Goal: Transaction & Acquisition: Purchase product/service

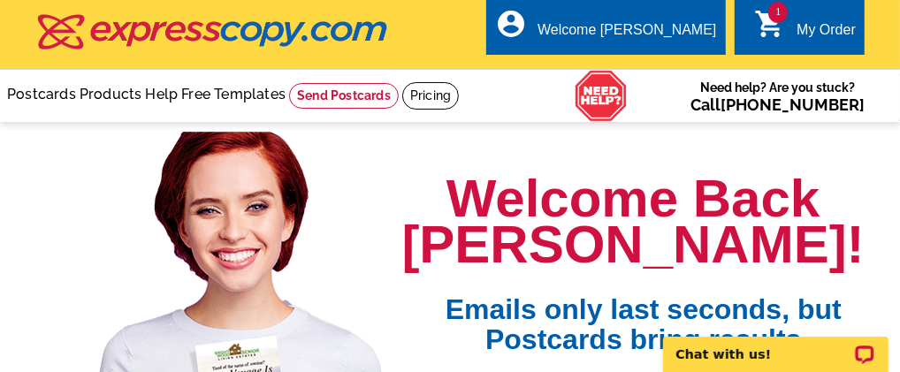
click at [804, 28] on div "My Order" at bounding box center [826, 34] width 59 height 25
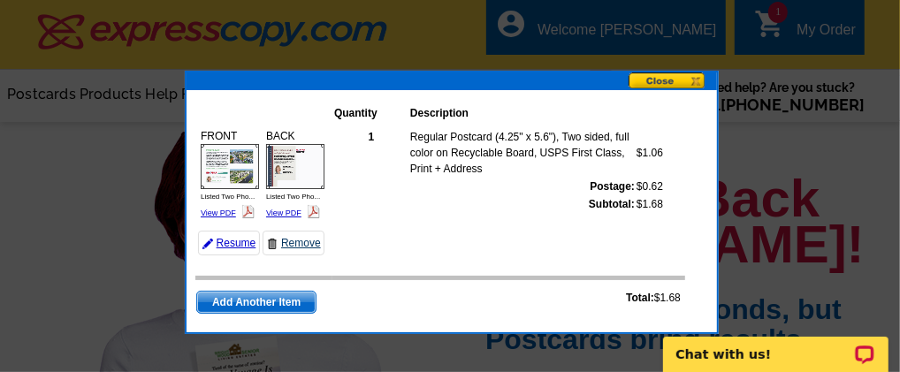
click at [295, 243] on link "Remove" at bounding box center [294, 243] width 62 height 25
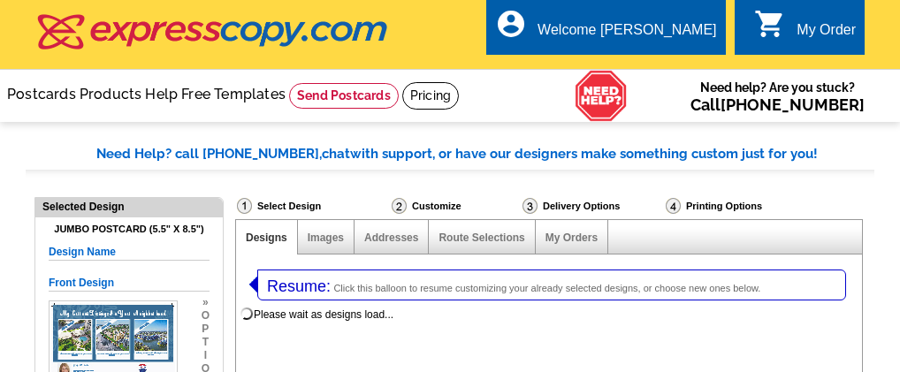
select select "1"
select select "2"
select select "785"
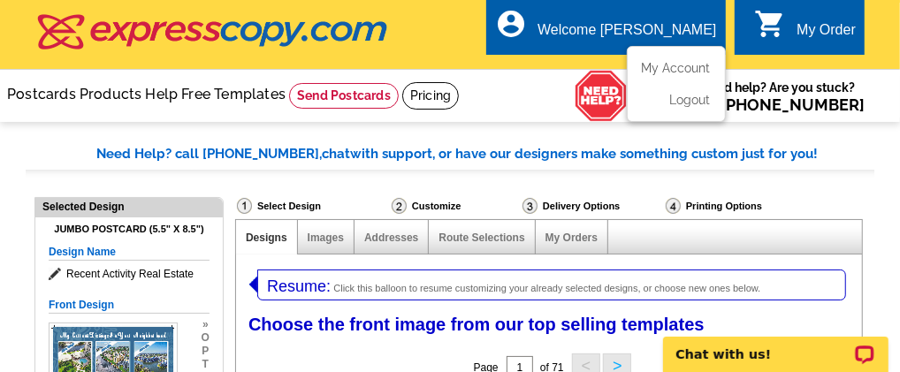
click at [698, 17] on div "account_circle Welcome Ruth My Account Logout" at bounding box center [605, 27] width 239 height 56
click at [680, 67] on link "My Account" at bounding box center [673, 68] width 76 height 16
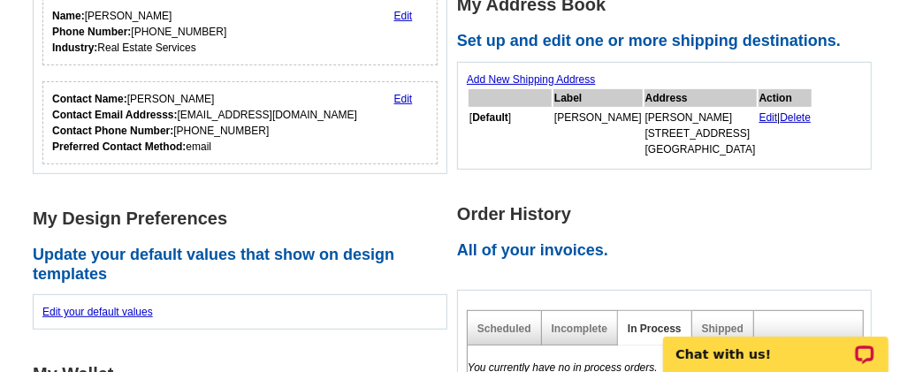
scroll to position [294, 0]
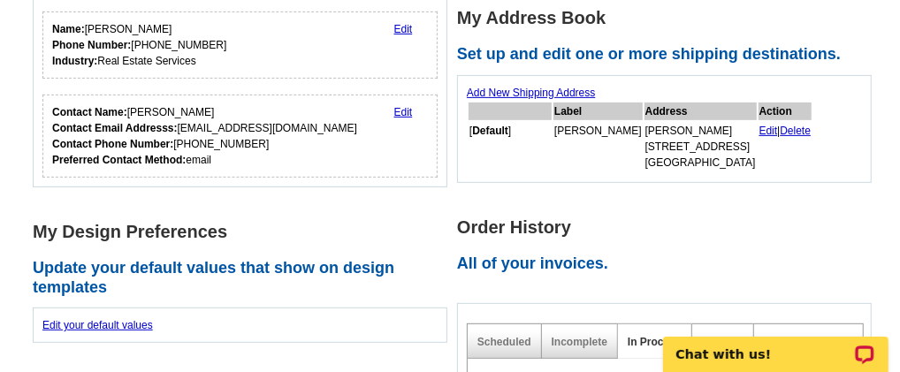
click at [526, 90] on link "Add New Shipping Address" at bounding box center [531, 93] width 128 height 12
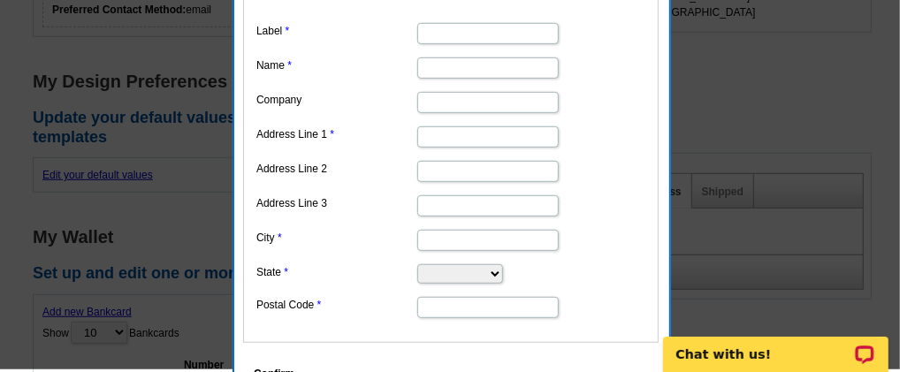
scroll to position [589, 0]
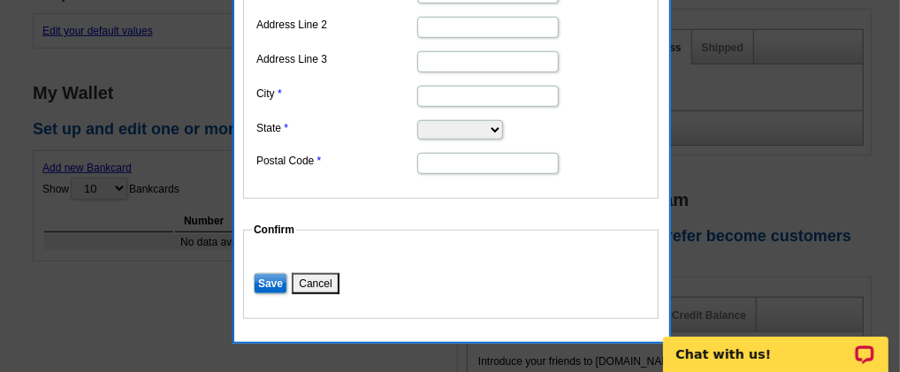
click at [318, 273] on button "Cancel" at bounding box center [315, 283] width 47 height 21
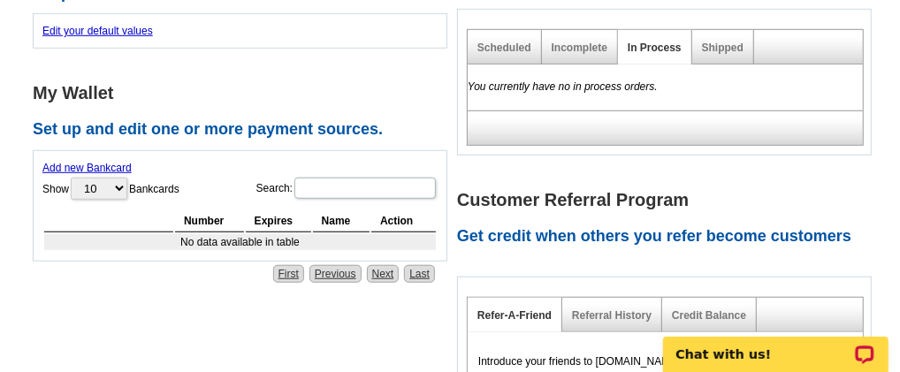
click at [719, 35] on div "Shipped" at bounding box center [723, 47] width 62 height 34
click at [718, 47] on link "Shipped" at bounding box center [723, 48] width 42 height 12
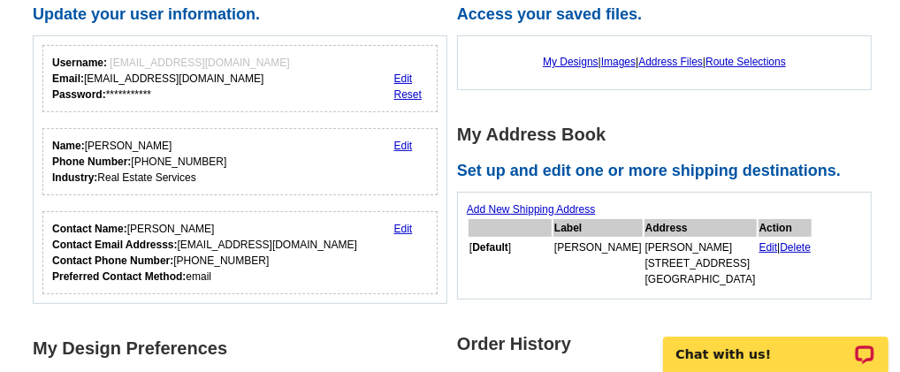
scroll to position [147, 0]
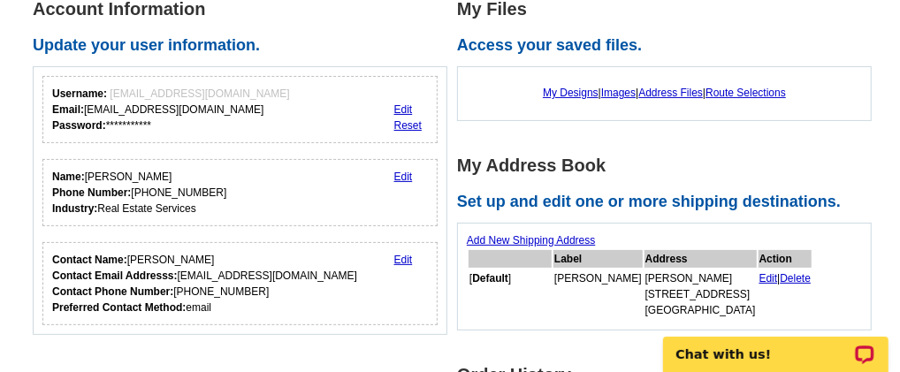
click at [675, 84] on div "My Designs | Images | Address Files | Route Selections" at bounding box center [664, 93] width 395 height 34
click at [675, 88] on link "Address Files" at bounding box center [670, 93] width 65 height 12
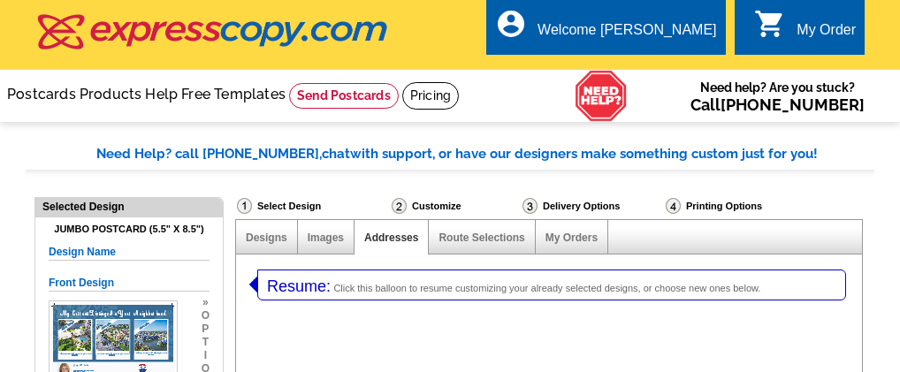
select select "1"
select select "2"
select select "785"
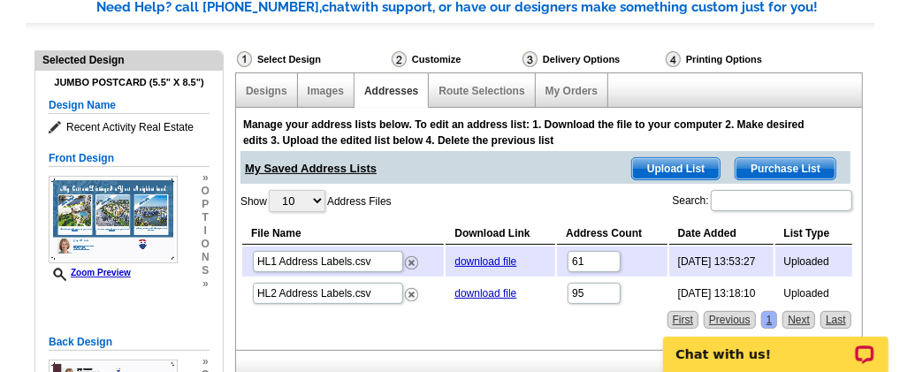
click at [667, 177] on span "Upload List" at bounding box center [676, 168] width 88 height 21
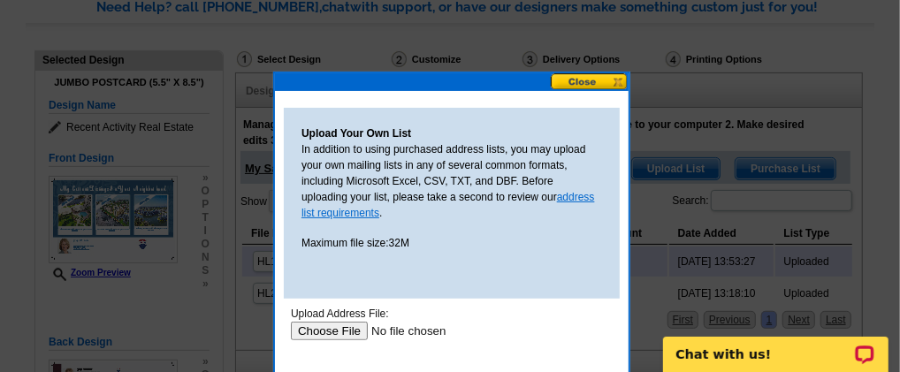
click at [565, 193] on link "address list requirements" at bounding box center [449, 205] width 294 height 28
click at [325, 327] on input "file" at bounding box center [402, 330] width 224 height 19
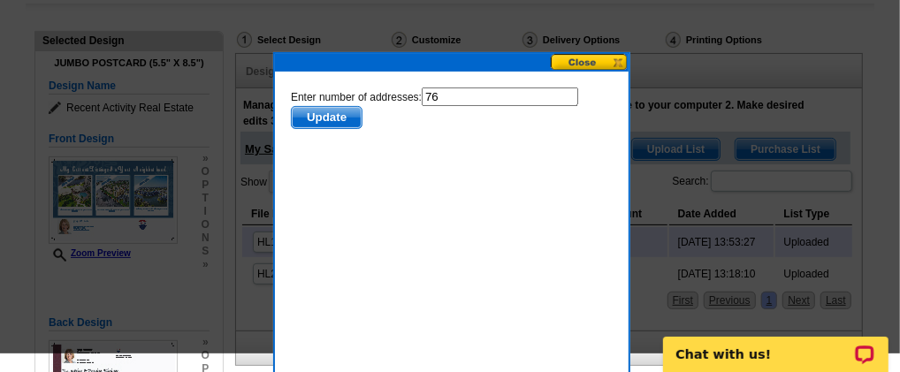
scroll to position [147, 0]
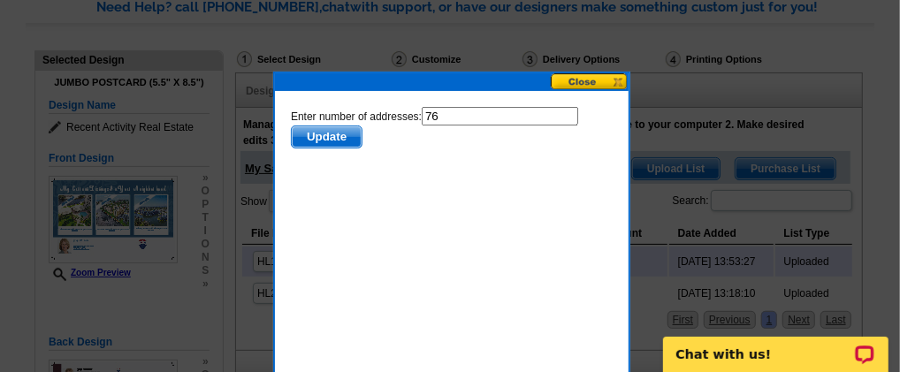
click at [314, 137] on span "Update" at bounding box center [326, 136] width 70 height 21
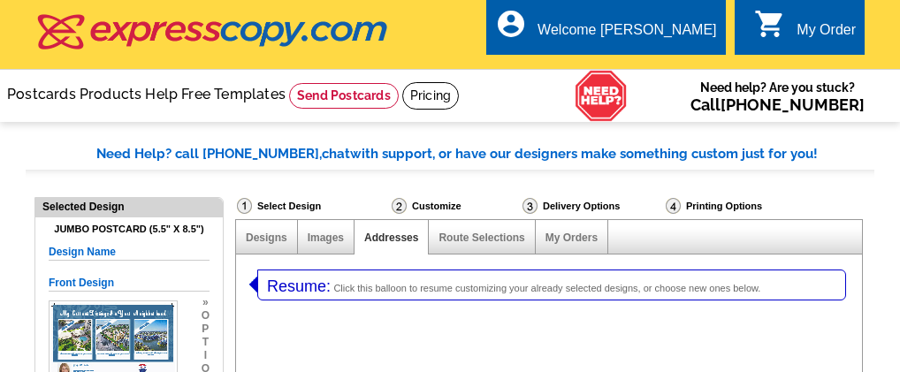
select select "1"
select select "2"
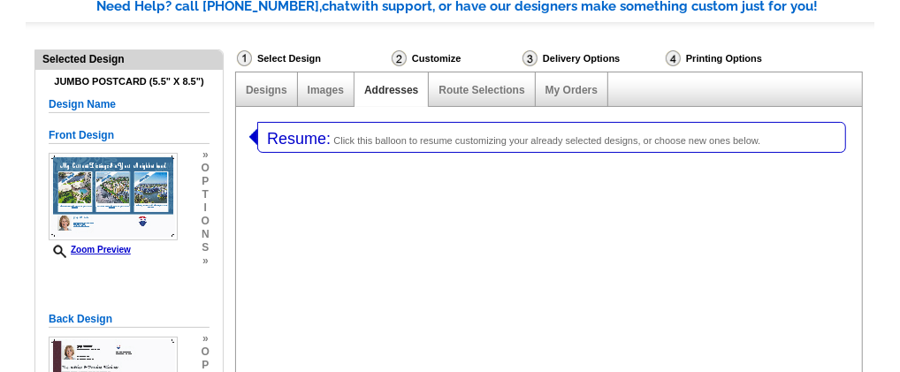
select select "785"
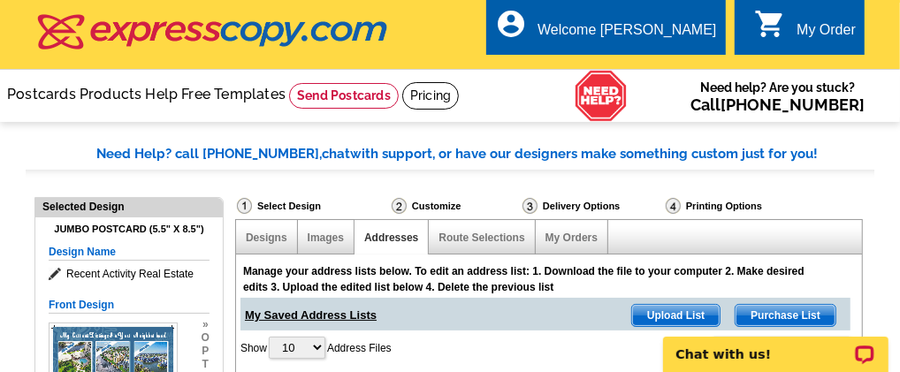
click at [806, 27] on div "My Order" at bounding box center [826, 34] width 59 height 25
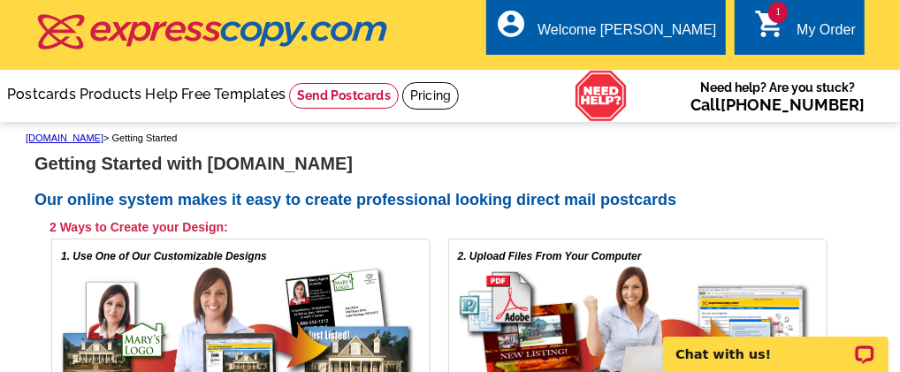
click at [781, 18] on span "1" at bounding box center [777, 12] width 19 height 21
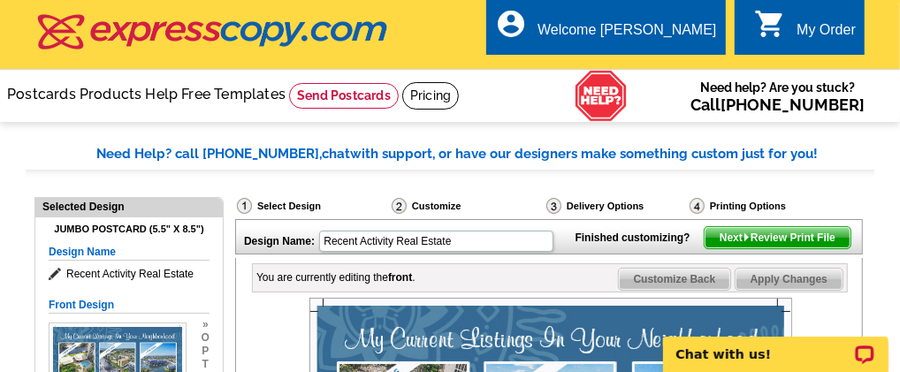
click at [745, 241] on img at bounding box center [747, 237] width 8 height 8
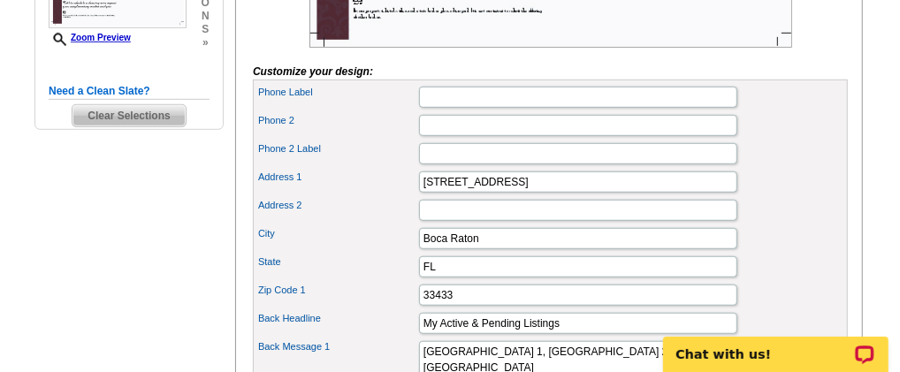
scroll to position [147, 0]
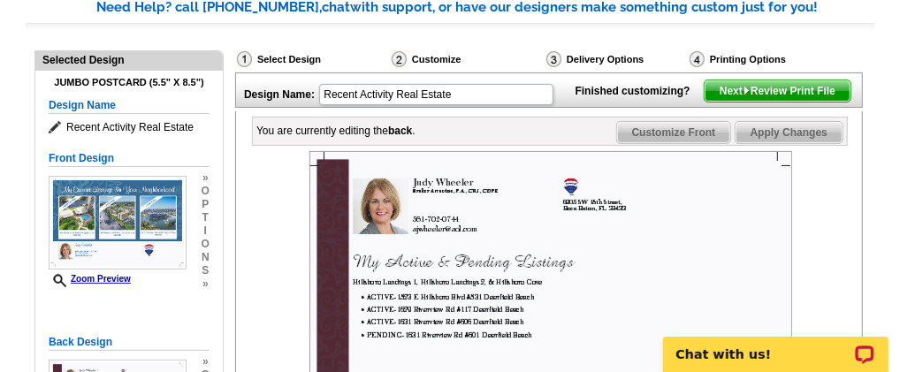
click at [759, 102] on span "Next Review Print File" at bounding box center [778, 90] width 146 height 21
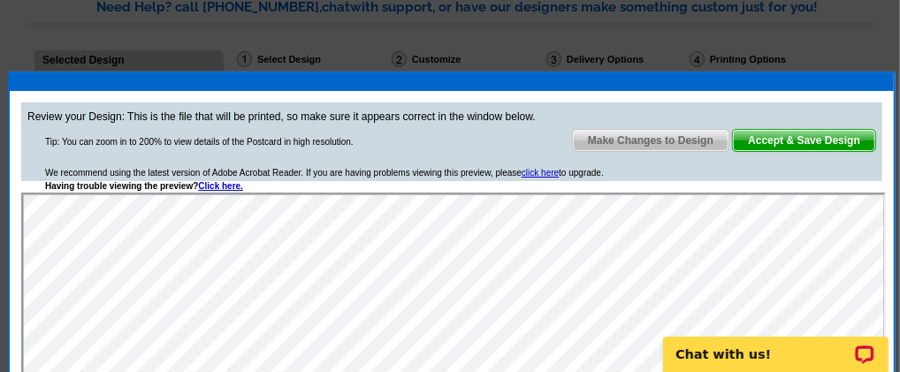
click at [790, 140] on span "Accept & Save Design" at bounding box center [804, 140] width 142 height 21
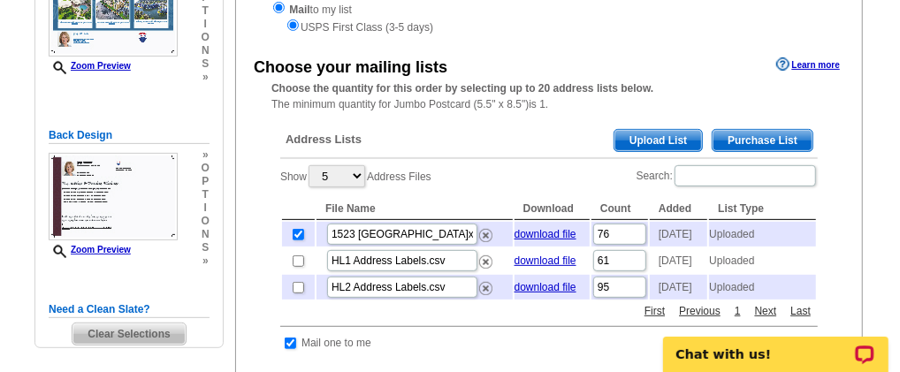
scroll to position [294, 0]
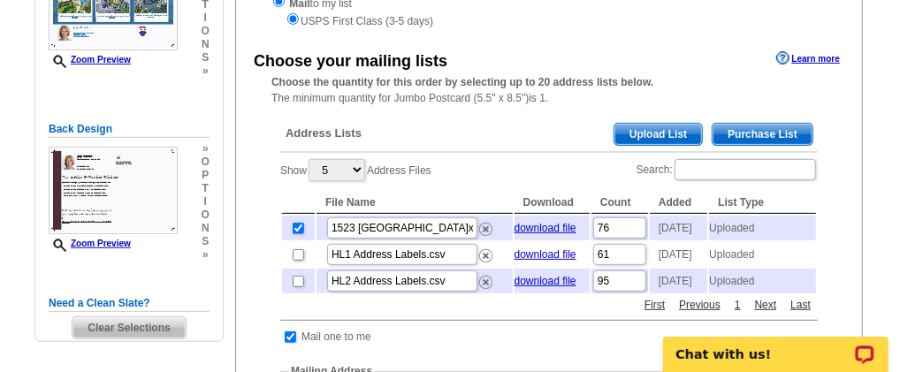
click at [296, 261] on input "checkbox" at bounding box center [298, 254] width 11 height 11
checkbox input "true"
click at [294, 287] on input "checkbox" at bounding box center [298, 281] width 11 height 11
checkbox input "true"
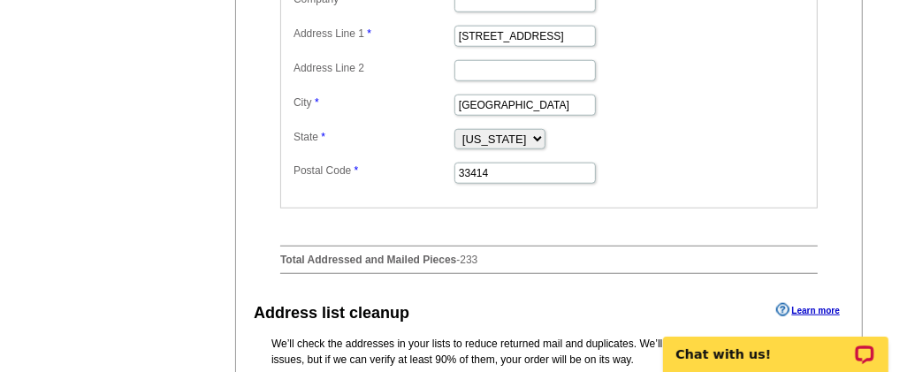
scroll to position [884, 0]
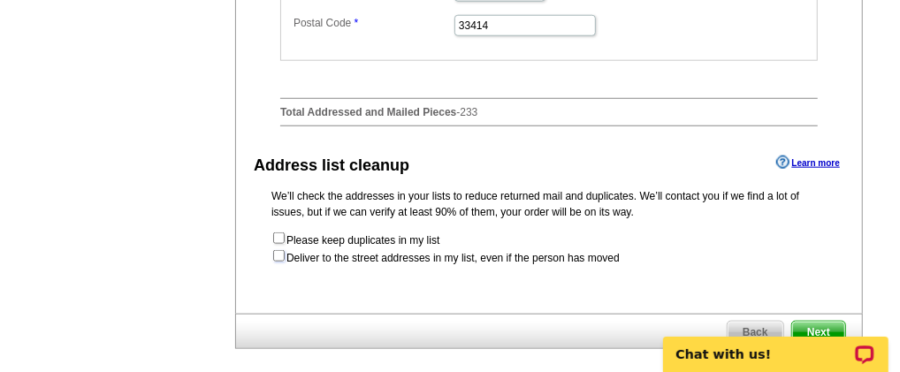
click at [277, 262] on input "checkbox" at bounding box center [278, 255] width 11 height 11
checkbox input "true"
radio input "true"
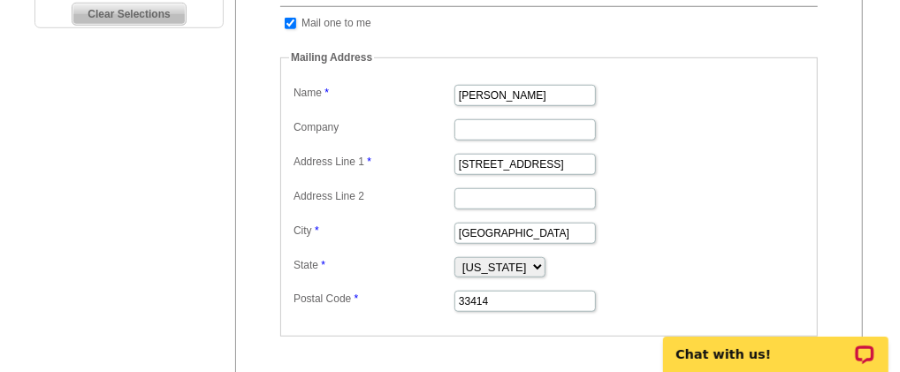
scroll to position [589, 0]
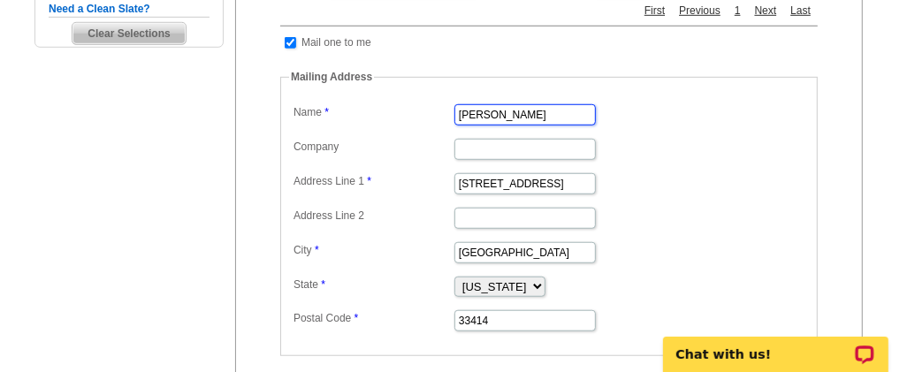
click at [522, 126] on input "Ruth Reich" at bounding box center [524, 114] width 141 height 21
type input "R"
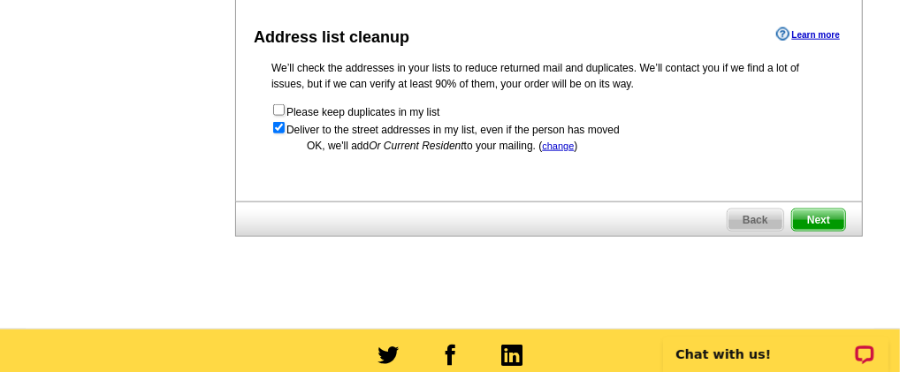
scroll to position [1031, 0]
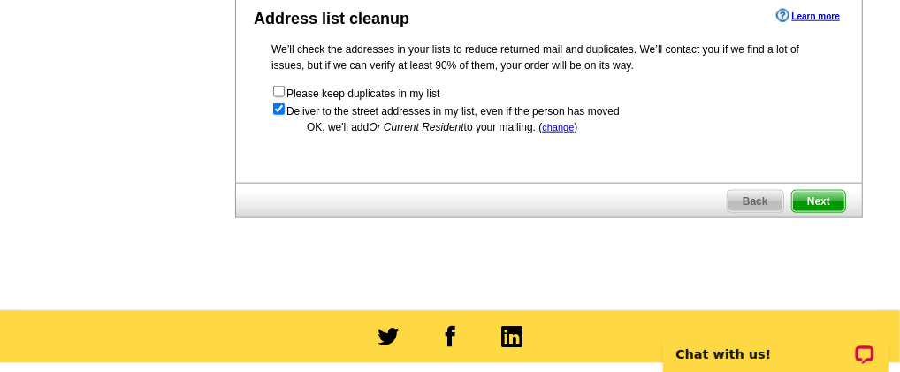
type input "Judy Wheeler"
click at [819, 210] on span "Next" at bounding box center [818, 201] width 53 height 21
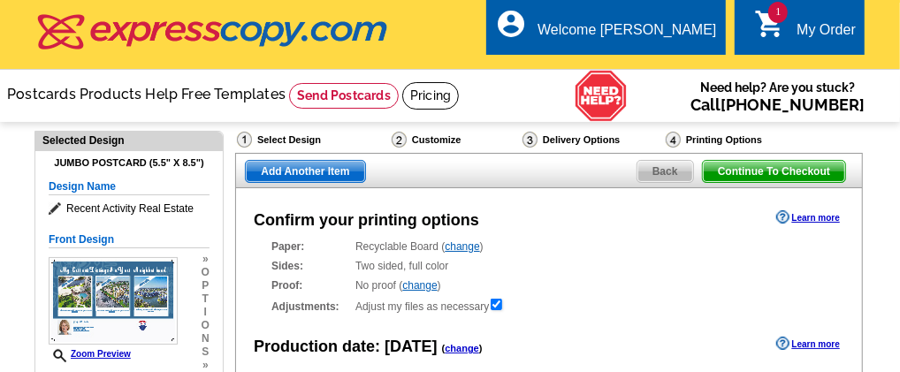
radio input "false"
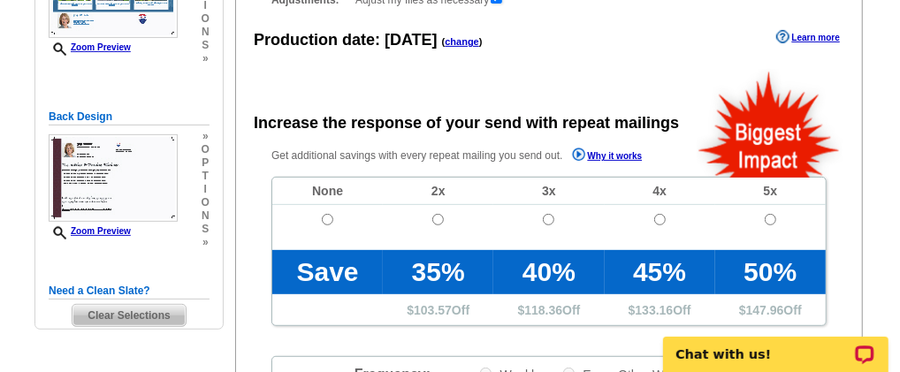
scroll to position [294, 0]
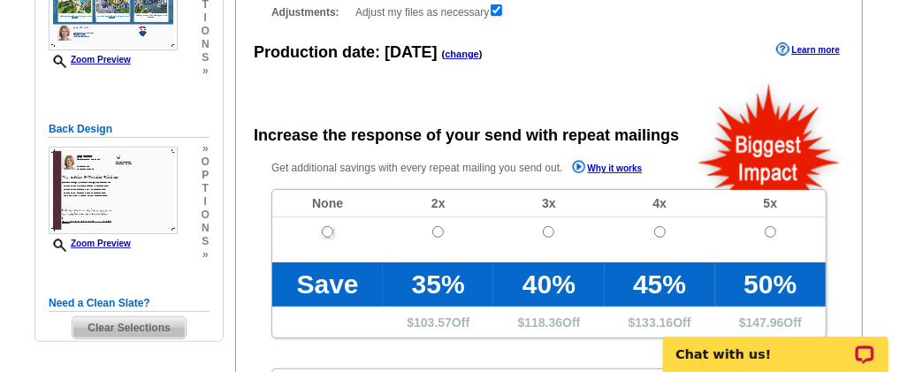
click at [325, 236] on input "radio" at bounding box center [327, 231] width 11 height 11
radio input "true"
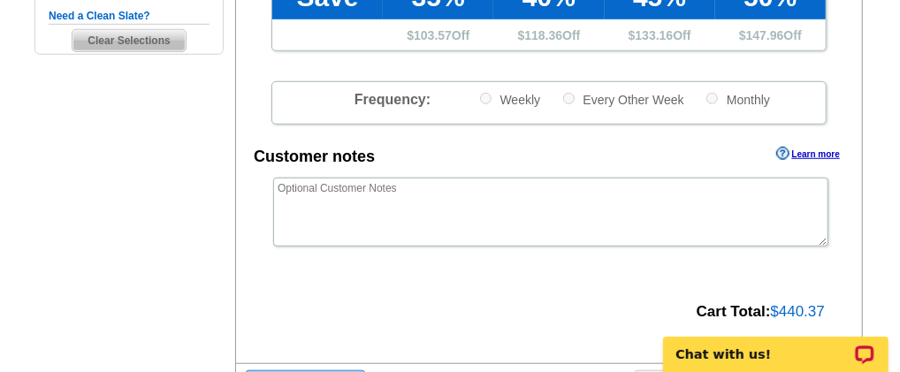
scroll to position [729, 0]
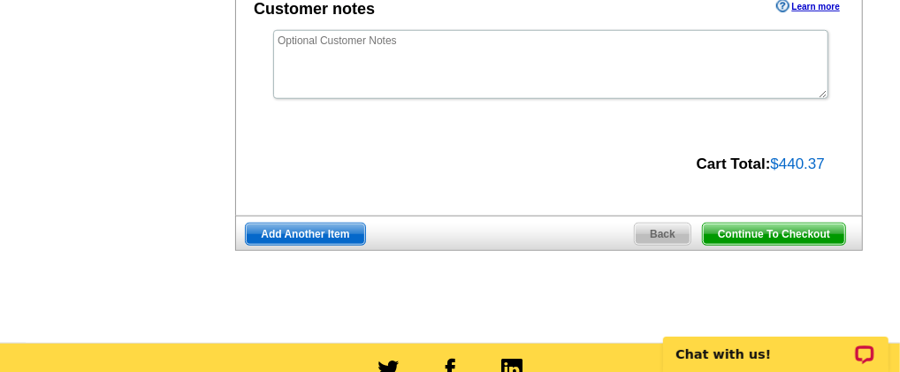
click at [734, 229] on span "Continue To Checkout" at bounding box center [774, 234] width 142 height 21
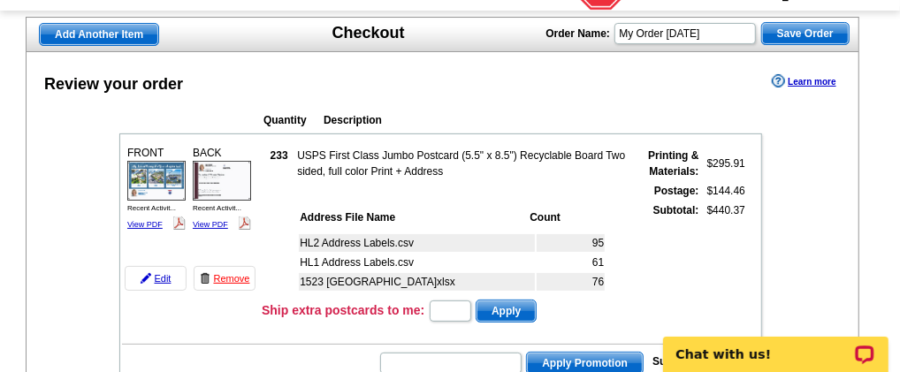
scroll to position [147, 0]
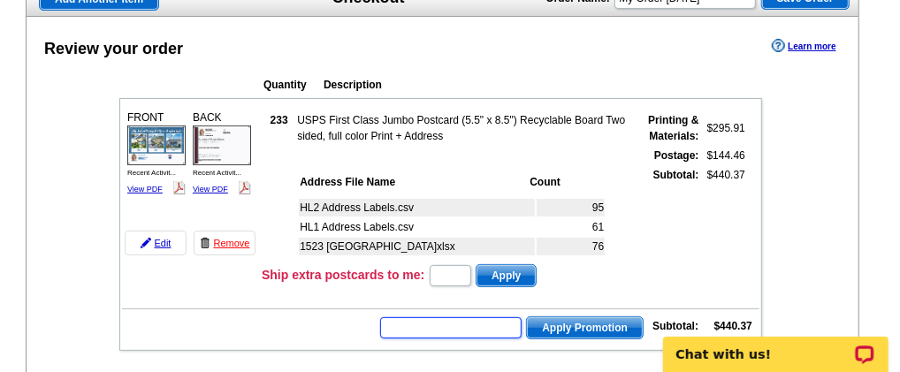
click at [426, 323] on input "text" at bounding box center [450, 327] width 141 height 21
type input "SMS50r"
click at [557, 321] on span "Apply Promotion" at bounding box center [585, 327] width 116 height 21
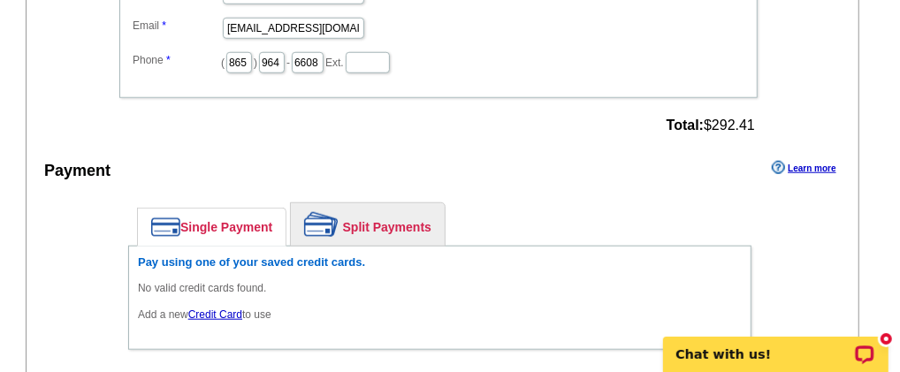
scroll to position [737, 0]
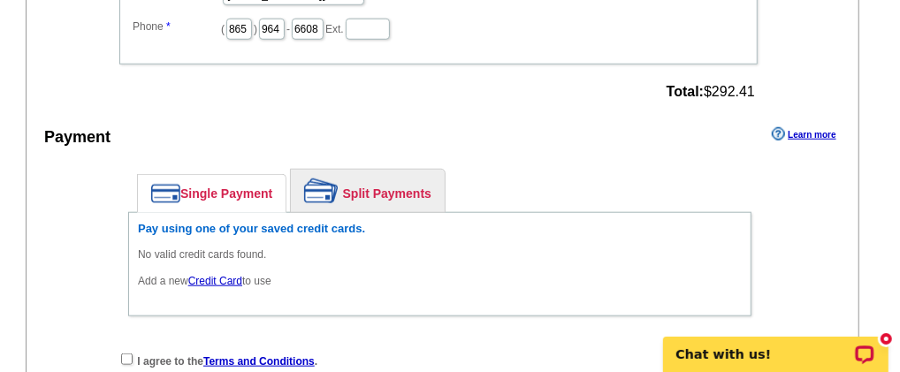
click at [181, 178] on link "Single Payment" at bounding box center [212, 193] width 148 height 37
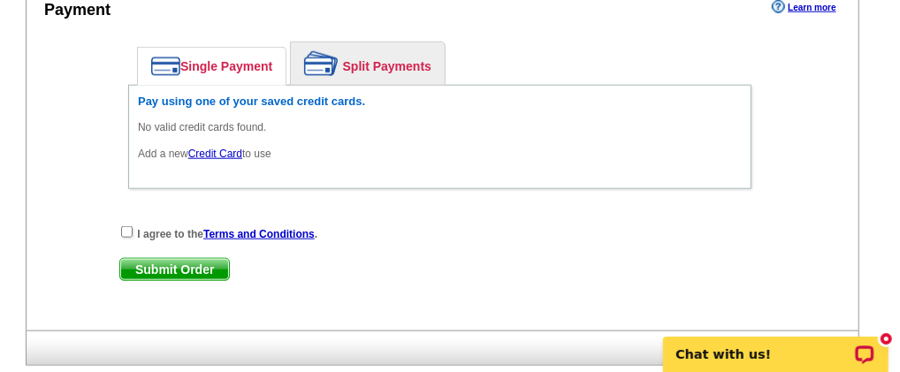
scroll to position [884, 0]
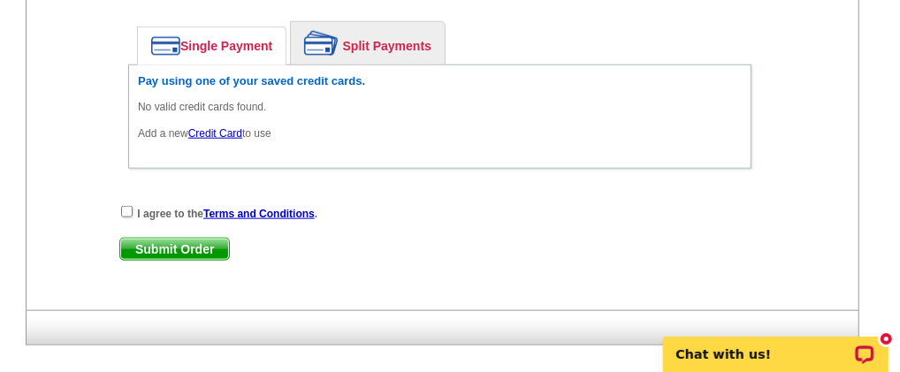
click at [199, 27] on link "Single Payment" at bounding box center [212, 45] width 148 height 37
click at [224, 127] on link "Credit Card" at bounding box center [215, 133] width 54 height 12
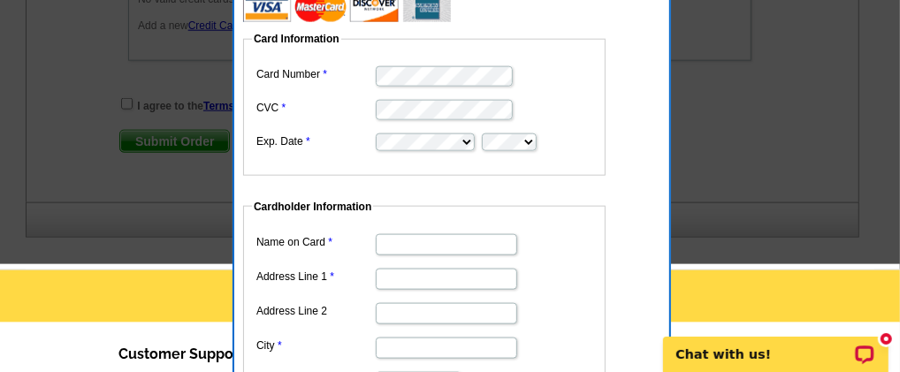
scroll to position [1031, 0]
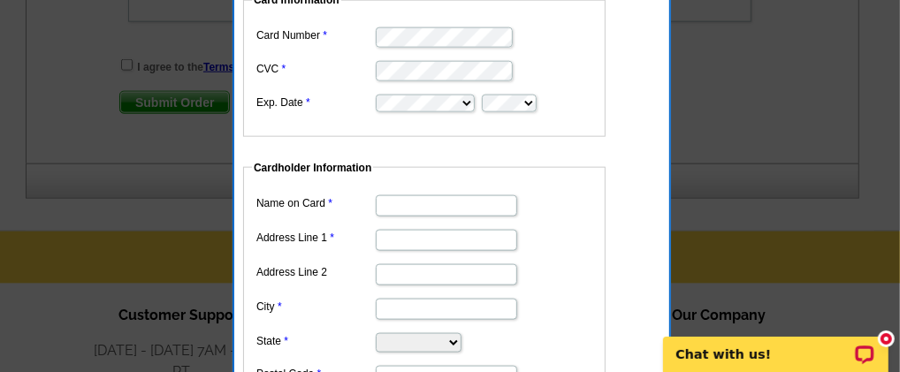
click at [436, 208] on input "Name on Card" at bounding box center [446, 205] width 141 height 21
type input "Ruth Reich"
click at [409, 239] on input "Address Line 1" at bounding box center [446, 240] width 141 height 21
type input "280 Spring Run Circle"
type input "Deerfield Beach"
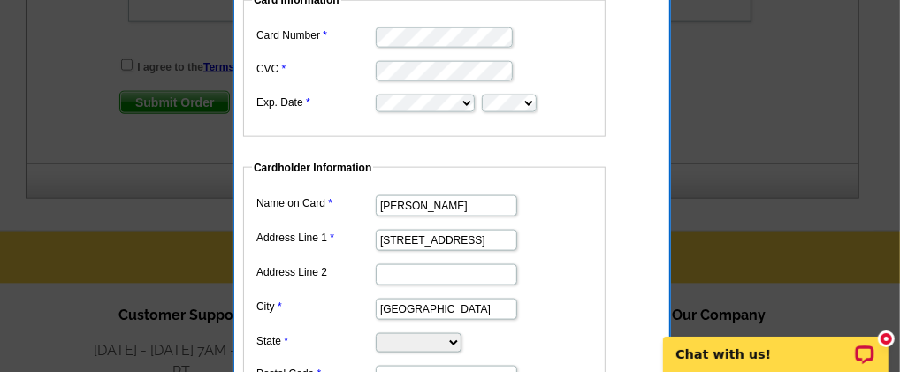
select select "FL"
type input "33441"
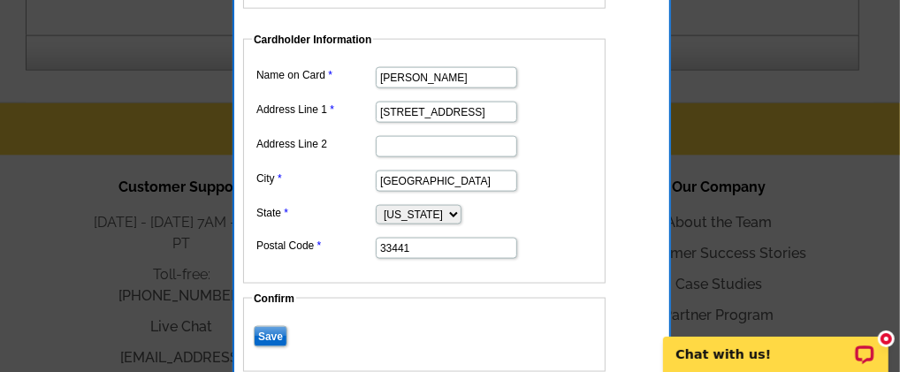
scroll to position [1179, 0]
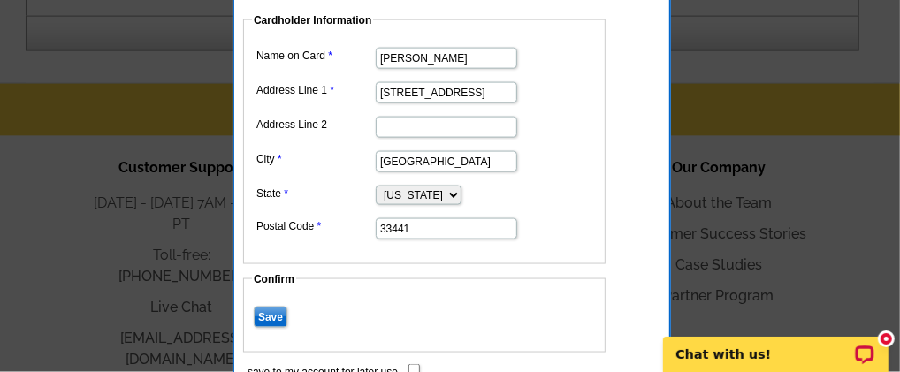
click at [462, 166] on input "Deerfield Beach" at bounding box center [446, 161] width 141 height 21
type input "Longwood"
click at [437, 221] on input "33441" at bounding box center [446, 228] width 141 height 21
type input "32779"
type input "Apt 707"
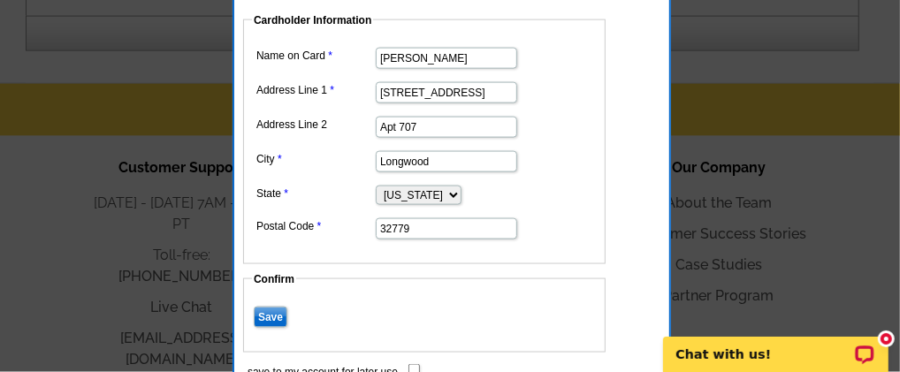
type input "32779"
click at [434, 117] on input "Apt 707" at bounding box center [446, 127] width 141 height 21
type input "A"
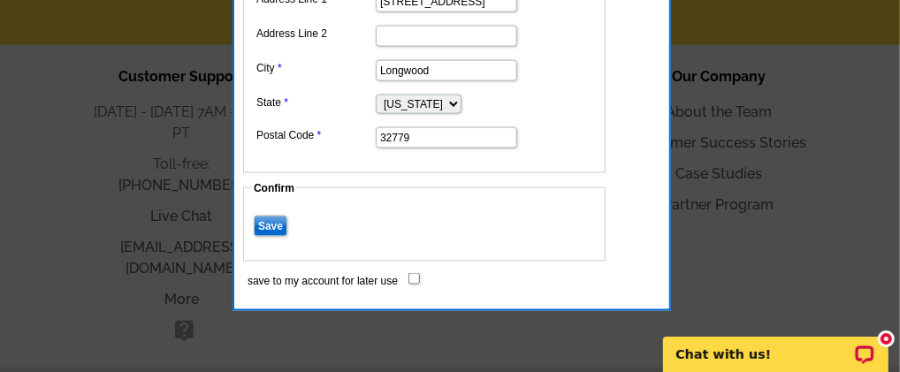
click at [271, 218] on input "Save" at bounding box center [271, 226] width 34 height 21
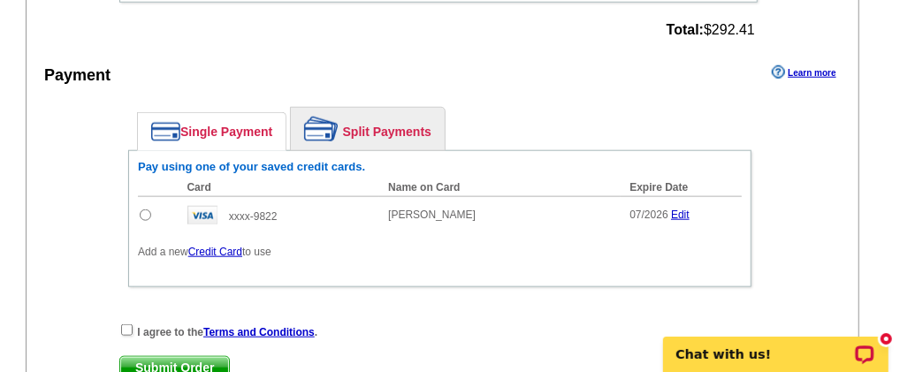
scroll to position [860, 0]
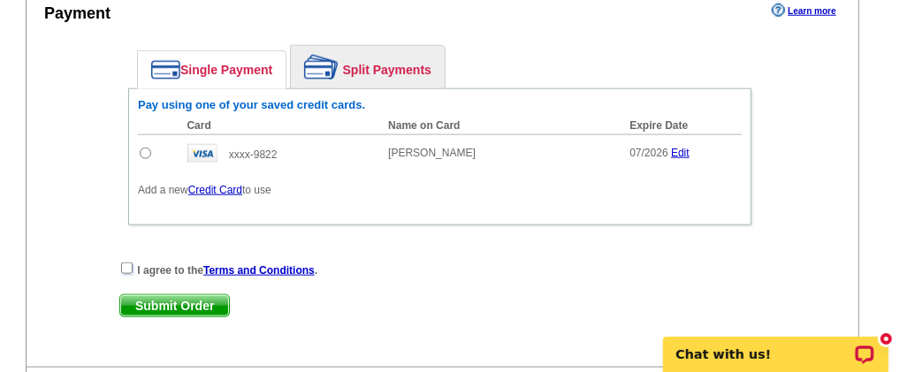
click at [123, 263] on input "checkbox" at bounding box center [126, 268] width 11 height 11
checkbox input "true"
click at [165, 295] on span "Submit Order" at bounding box center [174, 305] width 109 height 21
click at [145, 148] on input "radio" at bounding box center [145, 153] width 11 height 11
radio input "true"
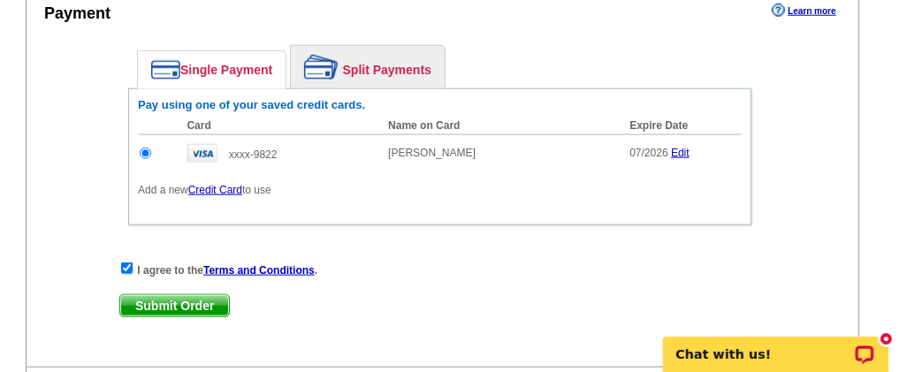
click at [174, 295] on span "Submit Order" at bounding box center [174, 305] width 109 height 21
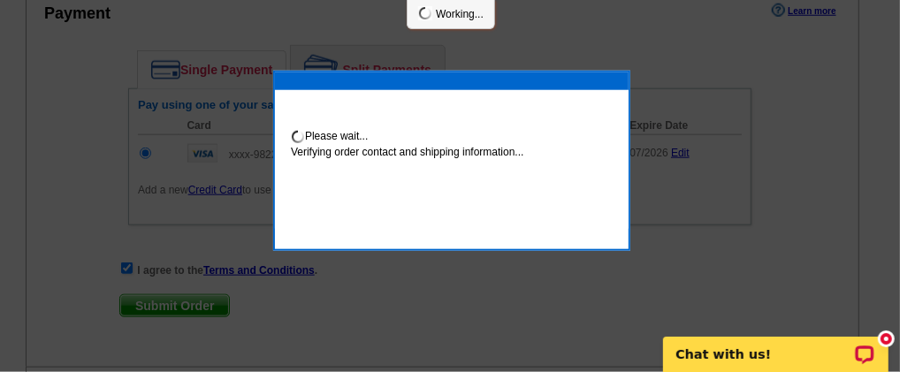
scroll to position [949, 0]
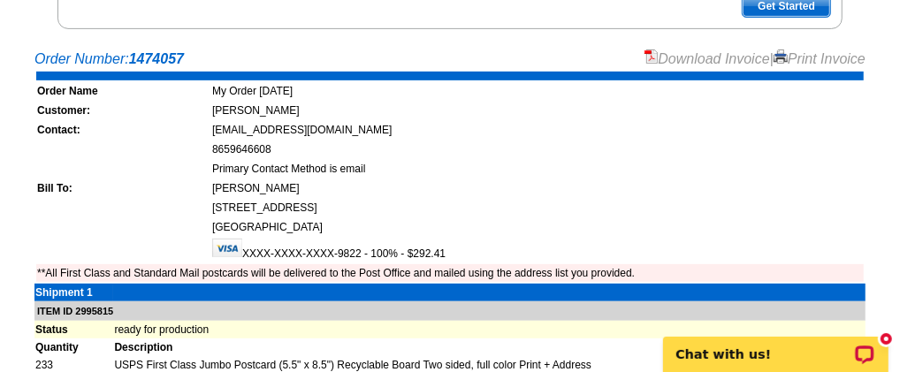
scroll to position [294, 0]
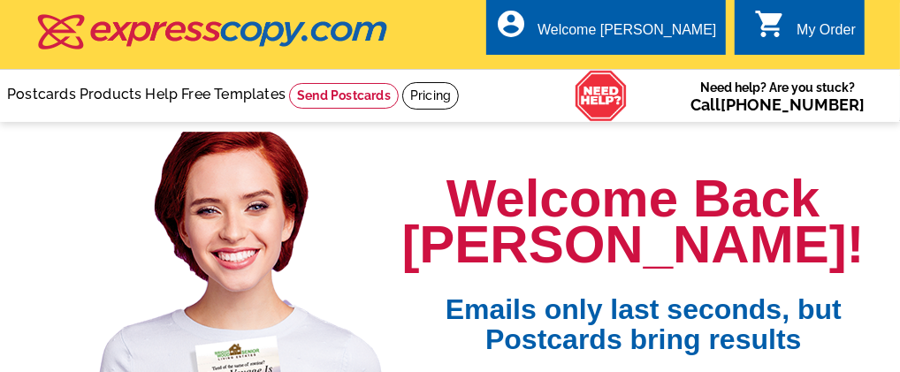
click at [788, 24] on link "0 shopping_cart My Order" at bounding box center [805, 30] width 102 height 22
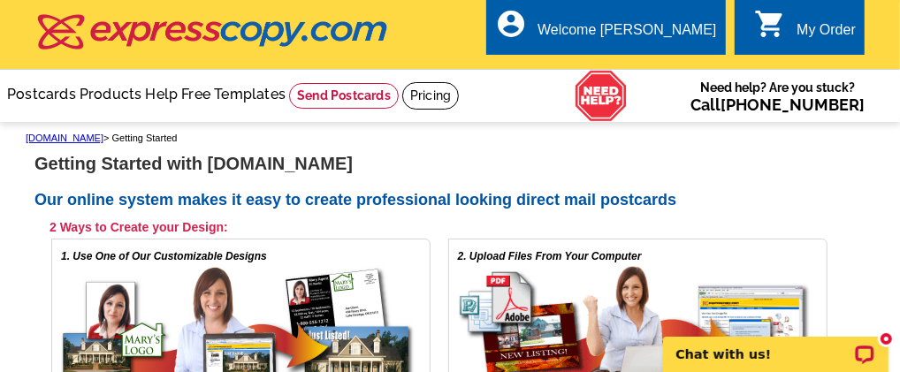
click at [820, 26] on div "My Order" at bounding box center [826, 34] width 59 height 25
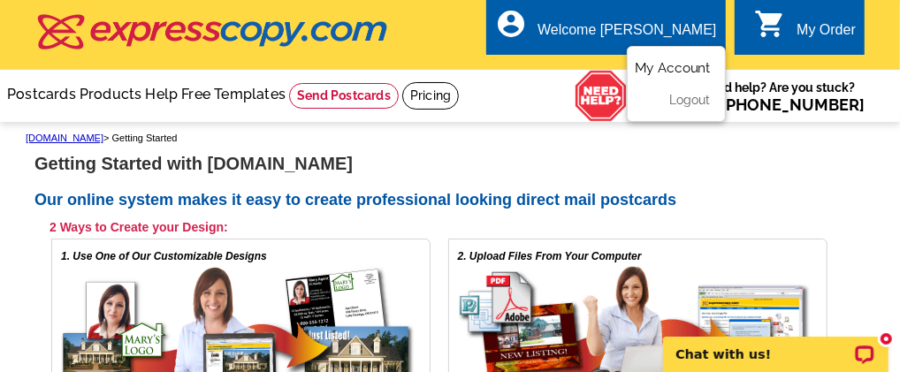
click at [644, 71] on link "My Account" at bounding box center [673, 68] width 76 height 16
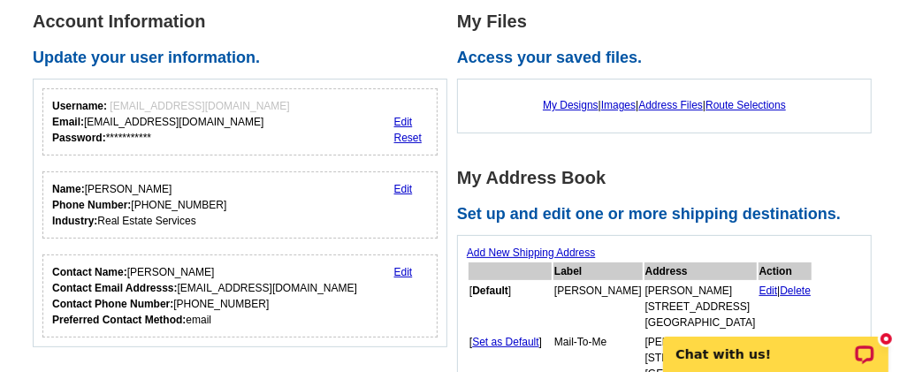
scroll to position [147, 0]
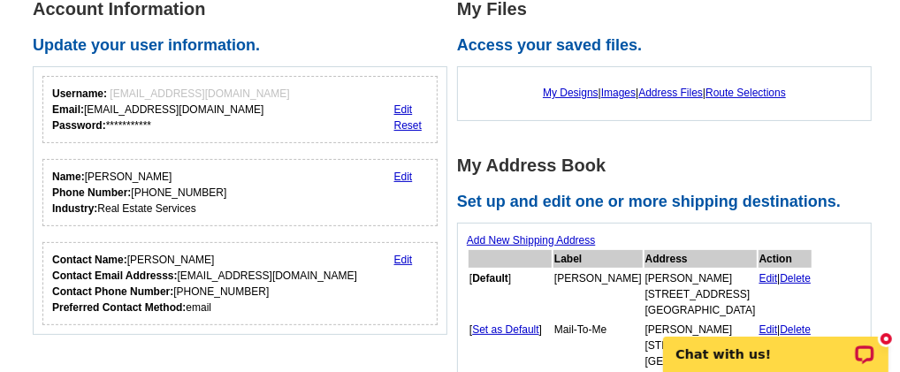
click at [545, 236] on link "Add New Shipping Address" at bounding box center [531, 240] width 128 height 12
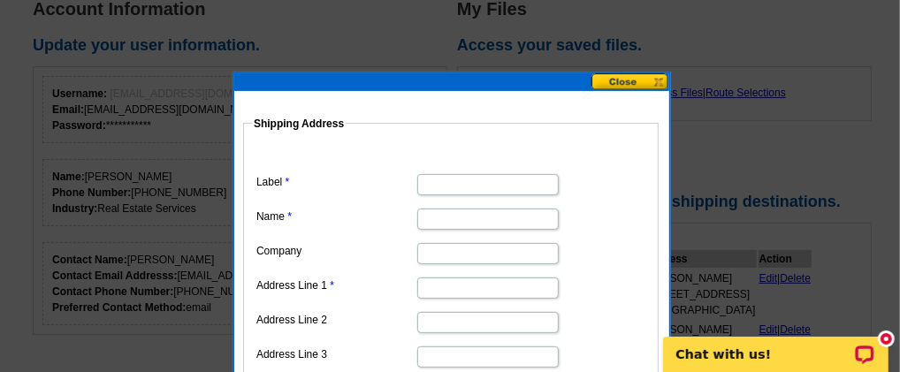
click at [621, 77] on button at bounding box center [631, 81] width 78 height 17
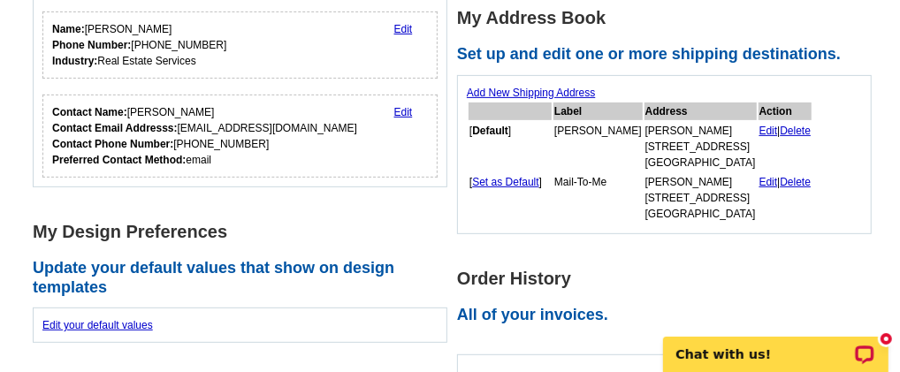
scroll to position [0, 0]
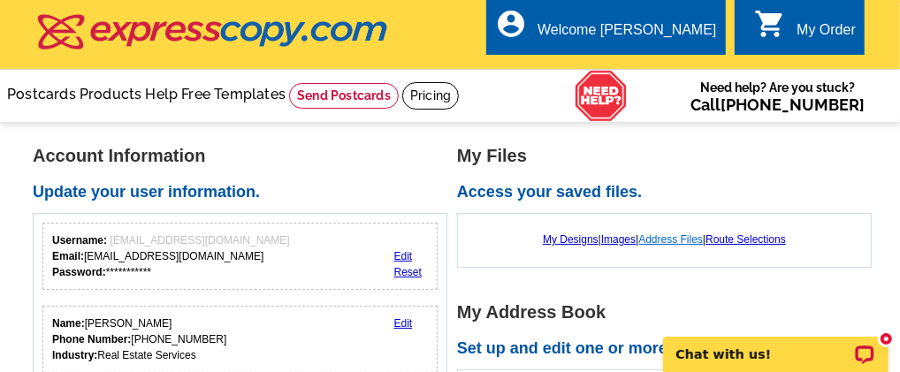
click at [682, 238] on link "Address Files" at bounding box center [670, 239] width 65 height 12
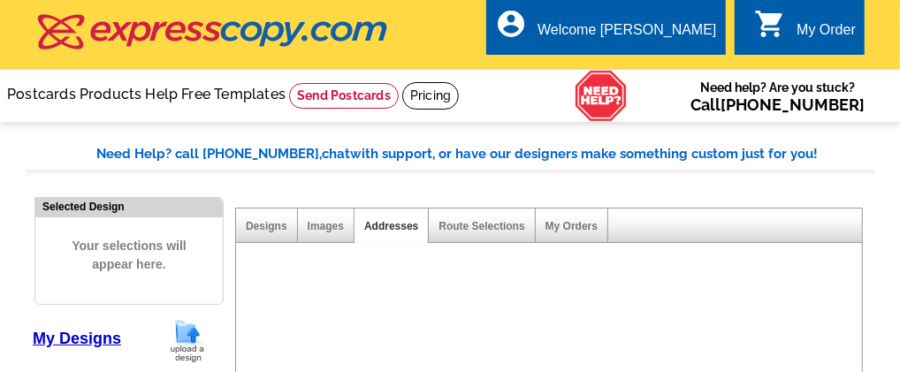
select select "785"
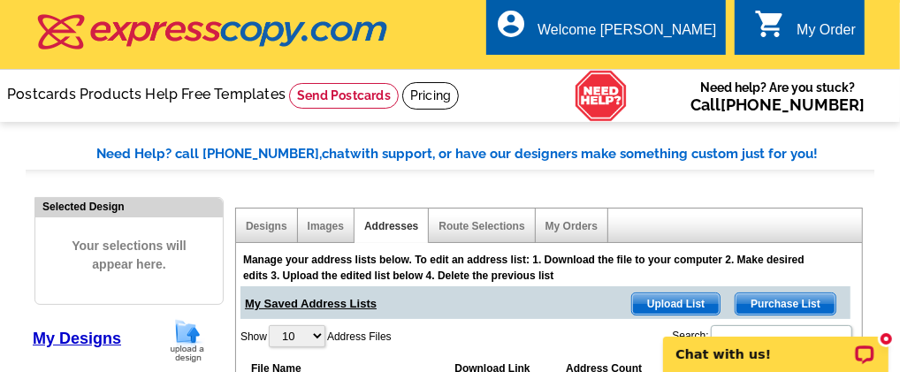
scroll to position [147, 0]
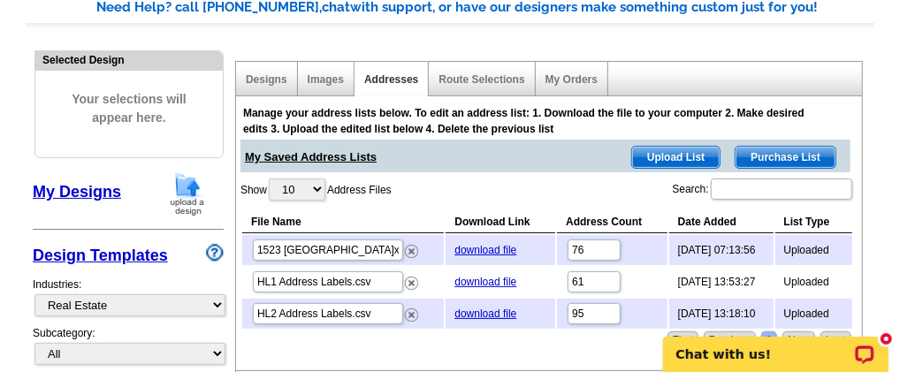
click at [91, 190] on link "My Designs" at bounding box center [77, 192] width 88 height 18
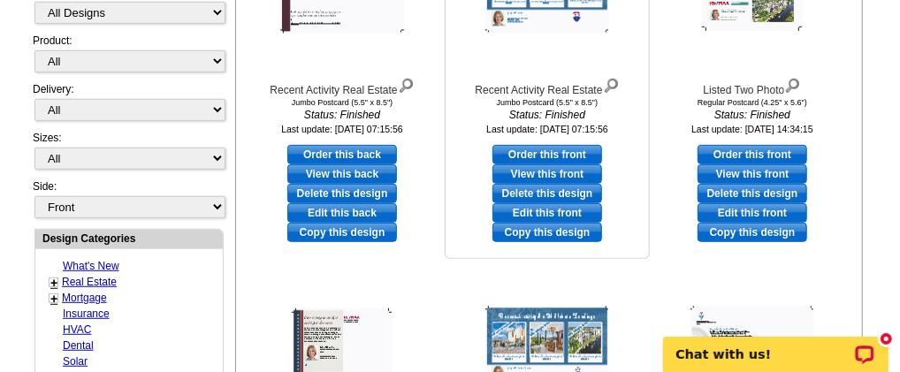
scroll to position [442, 0]
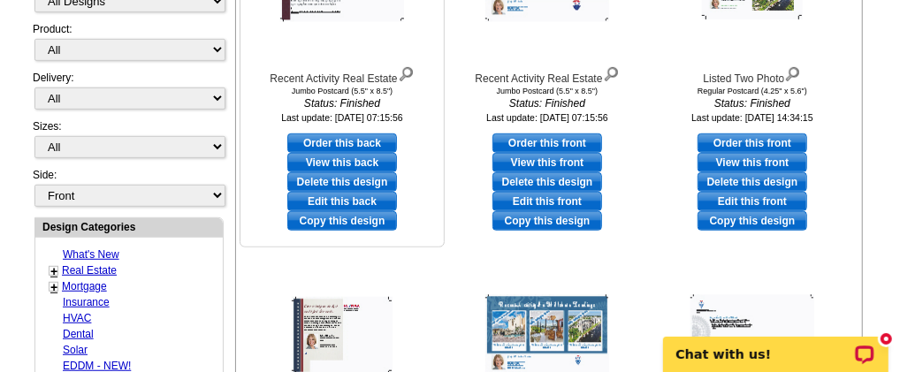
click at [348, 143] on link "Order this back" at bounding box center [342, 143] width 110 height 19
select select "2"
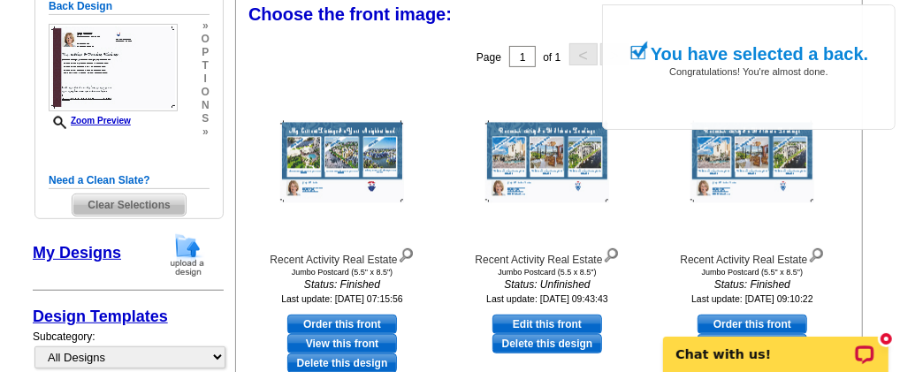
scroll to position [260, 0]
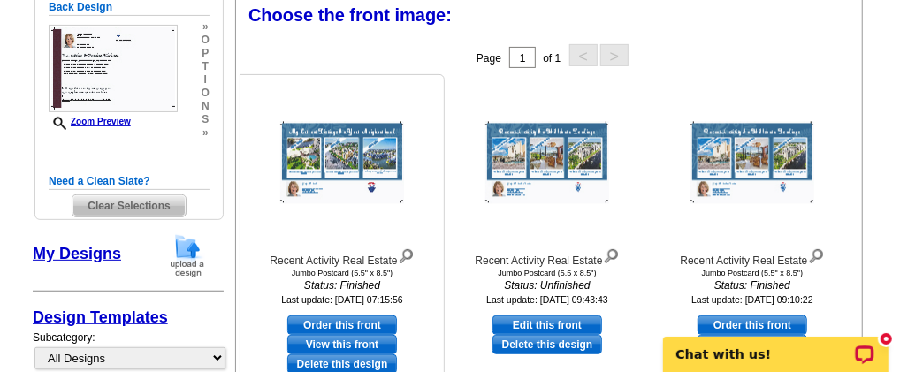
click at [324, 325] on link "Order this front" at bounding box center [342, 325] width 110 height 19
select select "back"
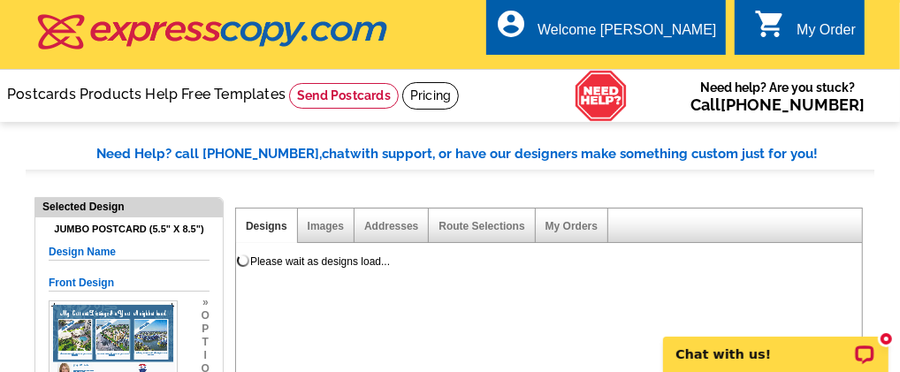
scroll to position [0, 0]
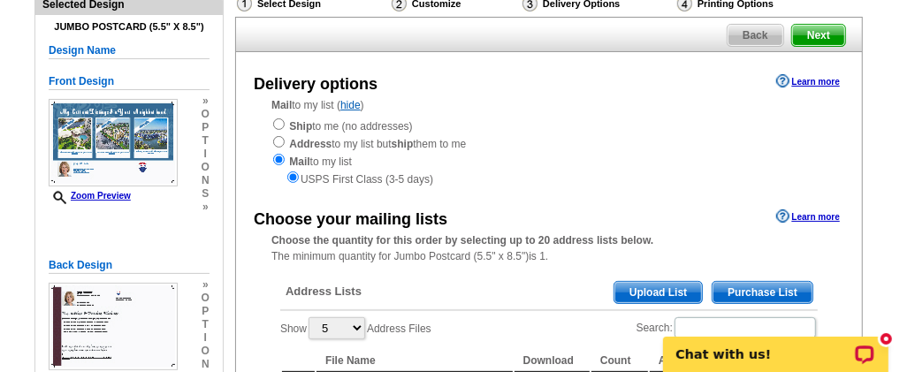
scroll to position [147, 0]
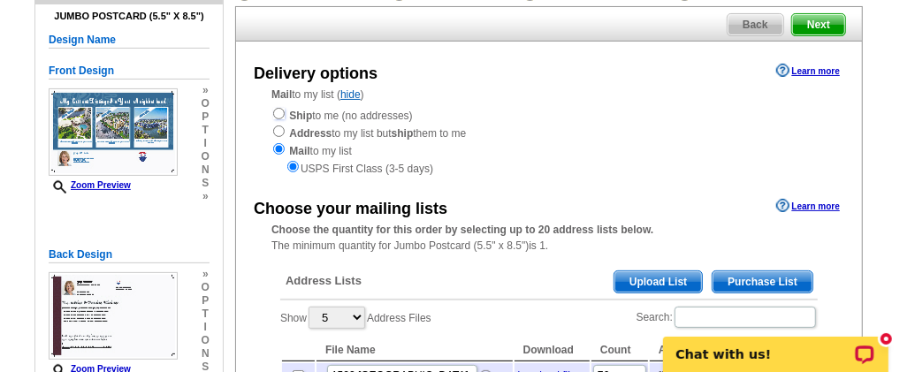
click at [279, 119] on input "radio" at bounding box center [278, 113] width 11 height 11
radio input "true"
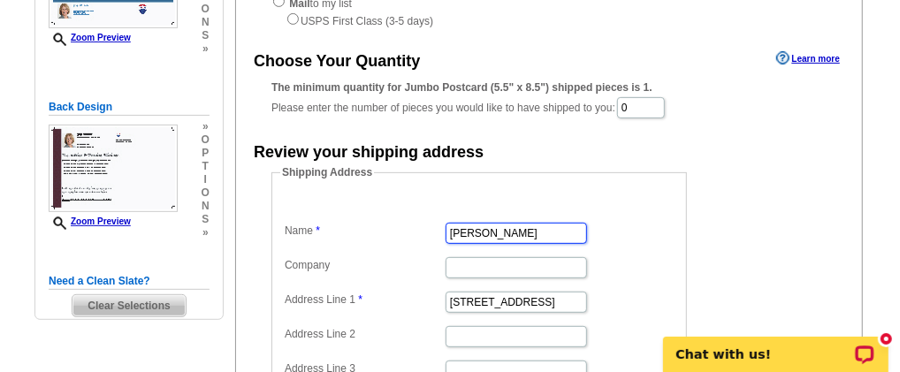
click at [507, 241] on input "Ruth Reich" at bounding box center [516, 233] width 141 height 21
type input "R"
type input "Judy Wheeler"
click at [645, 118] on input "0" at bounding box center [641, 107] width 48 height 21
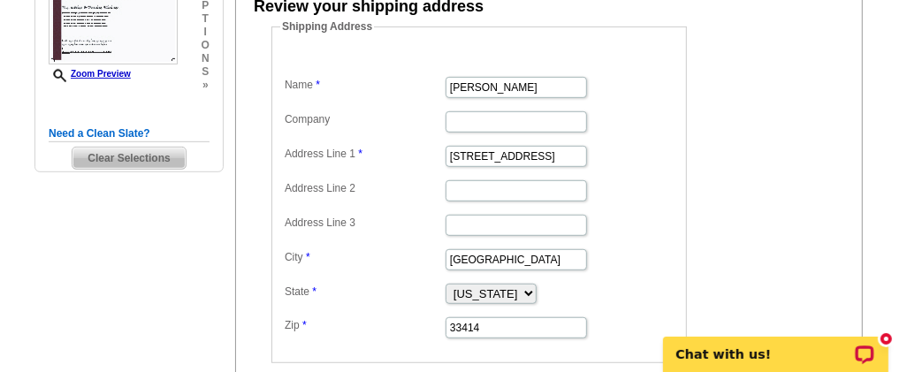
scroll to position [589, 0]
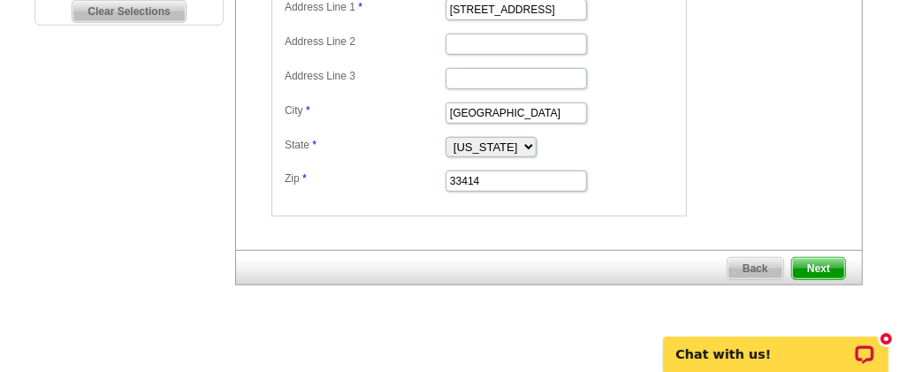
type input "10"
click at [819, 267] on span "Next" at bounding box center [818, 268] width 53 height 21
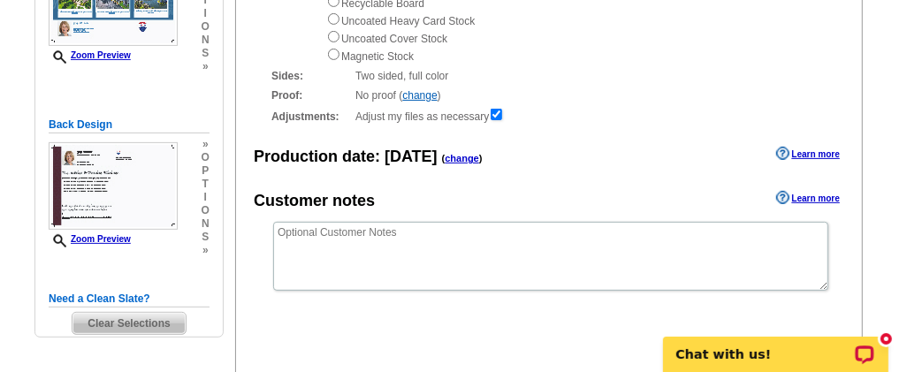
scroll to position [294, 0]
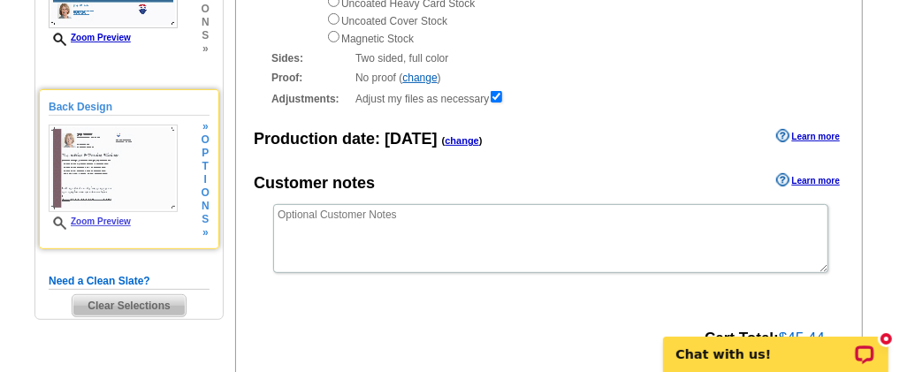
click at [111, 222] on link "Zoom Preview" at bounding box center [90, 222] width 82 height 10
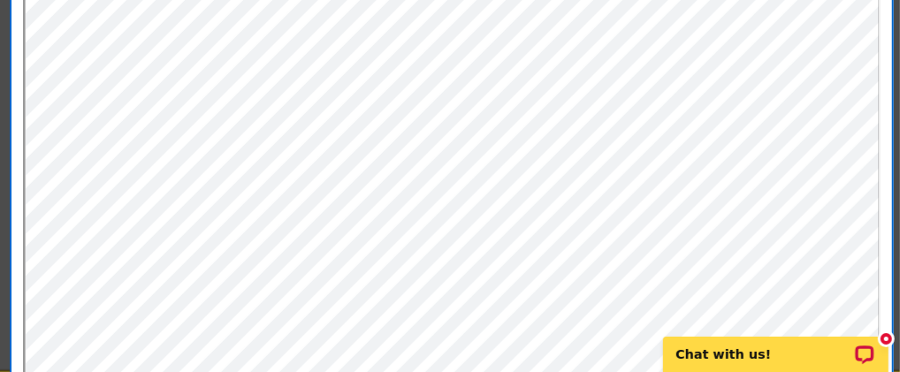
scroll to position [147, 0]
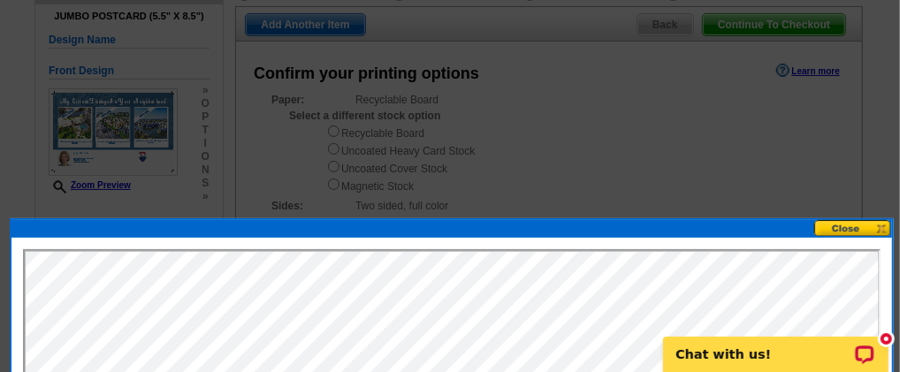
click at [832, 223] on button at bounding box center [853, 228] width 78 height 17
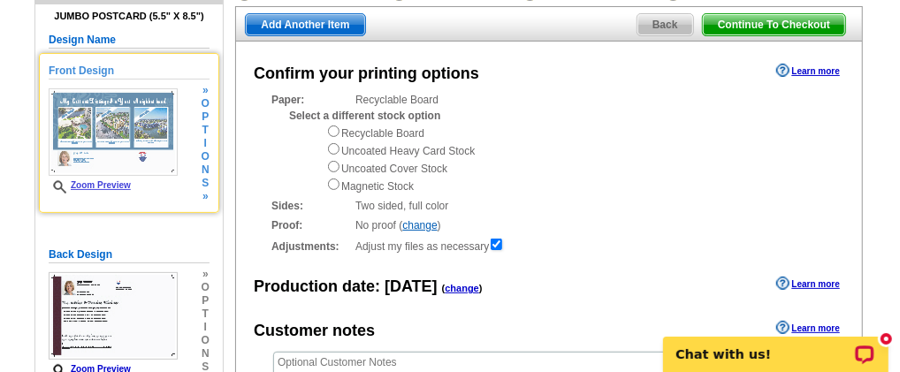
click at [109, 147] on img at bounding box center [113, 132] width 129 height 88
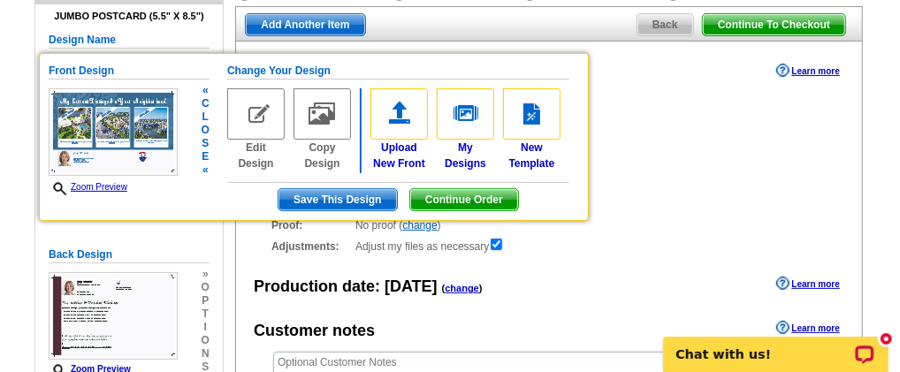
click at [78, 188] on link "Zoom Preview" at bounding box center [88, 187] width 79 height 10
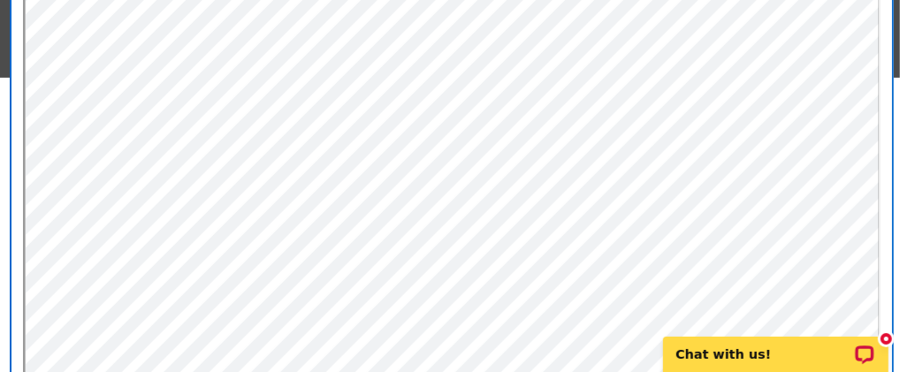
scroll to position [0, 0]
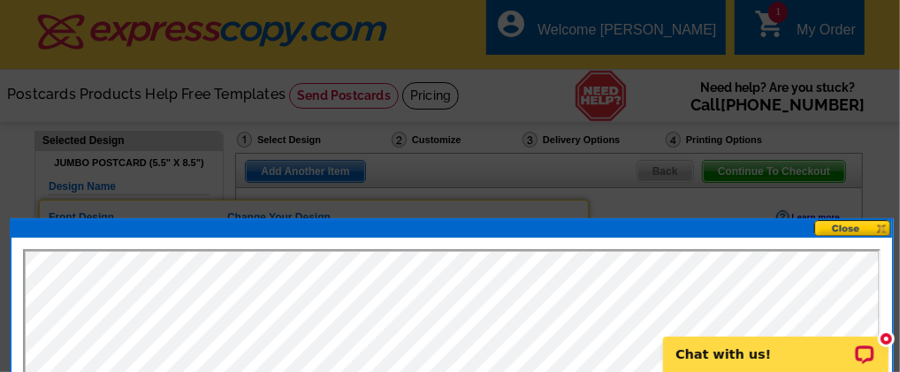
click at [859, 226] on button at bounding box center [853, 228] width 78 height 17
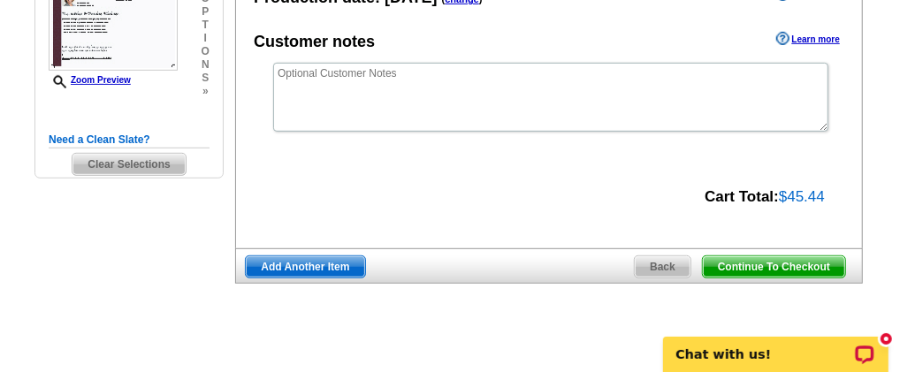
scroll to position [442, 0]
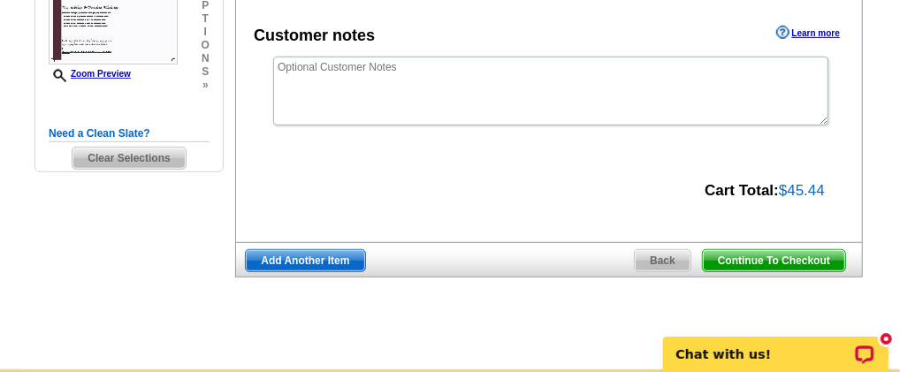
click at [730, 266] on span "Continue To Checkout" at bounding box center [774, 260] width 142 height 21
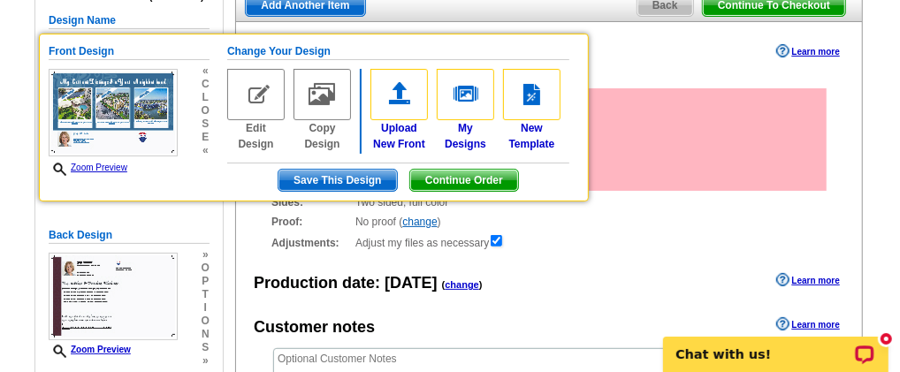
scroll to position [147, 0]
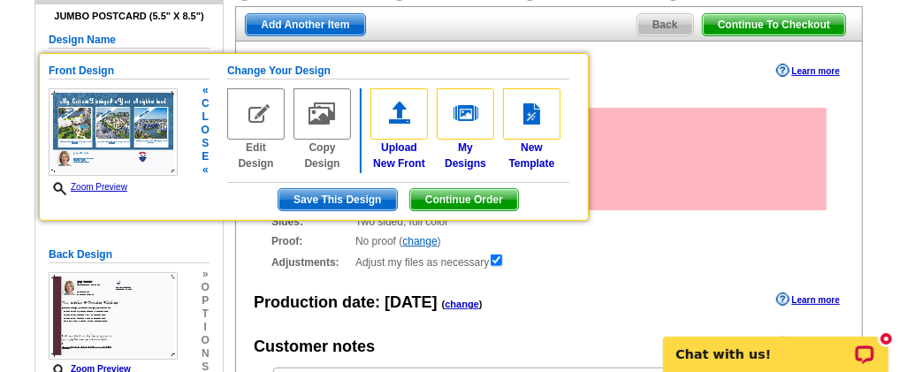
click at [489, 197] on span "Continue Order" at bounding box center [464, 199] width 108 height 21
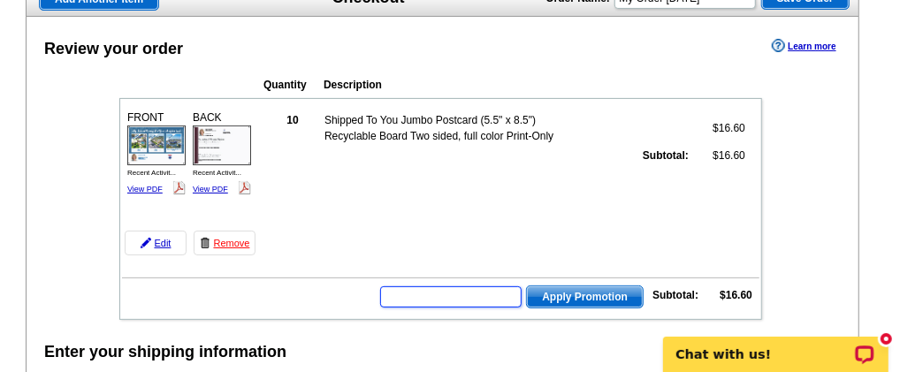
click at [408, 288] on input "text" at bounding box center [450, 296] width 141 height 21
type input "SMS50r"
click at [624, 286] on span "Apply Promotion" at bounding box center [585, 296] width 116 height 21
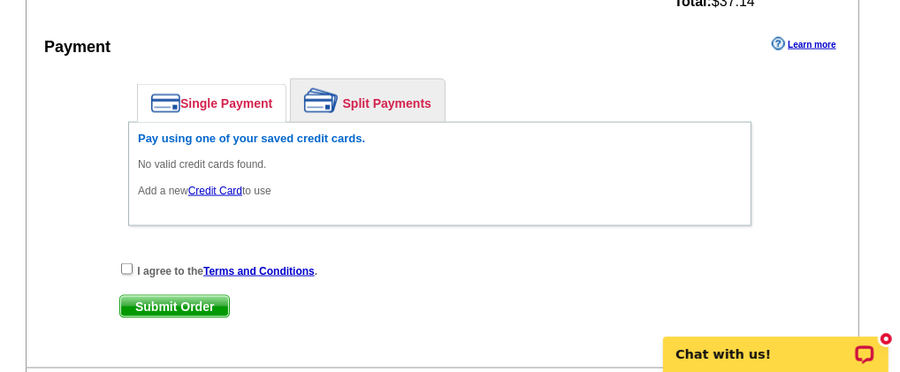
scroll to position [1179, 0]
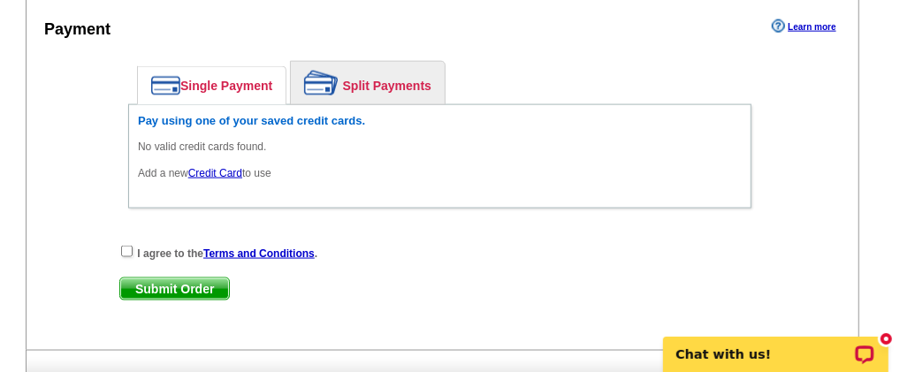
click at [233, 77] on link "Single Payment" at bounding box center [212, 85] width 148 height 37
click at [248, 73] on link "Single Payment" at bounding box center [212, 85] width 148 height 37
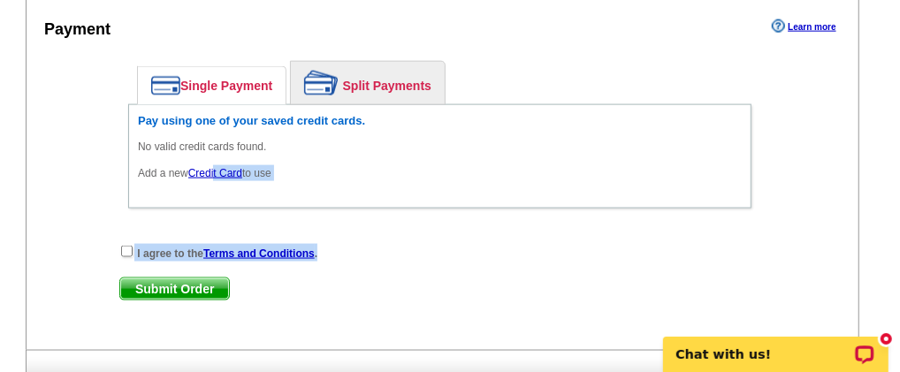
drag, startPoint x: 216, startPoint y: 159, endPoint x: 616, endPoint y: 191, distance: 401.8
click at [721, 216] on div "Enter your contact information Learn more Who May We Contact If Needed? Full Na…" at bounding box center [443, 39] width 832 height 622
click at [125, 246] on input "checkbox" at bounding box center [126, 251] width 11 height 11
checkbox input "true"
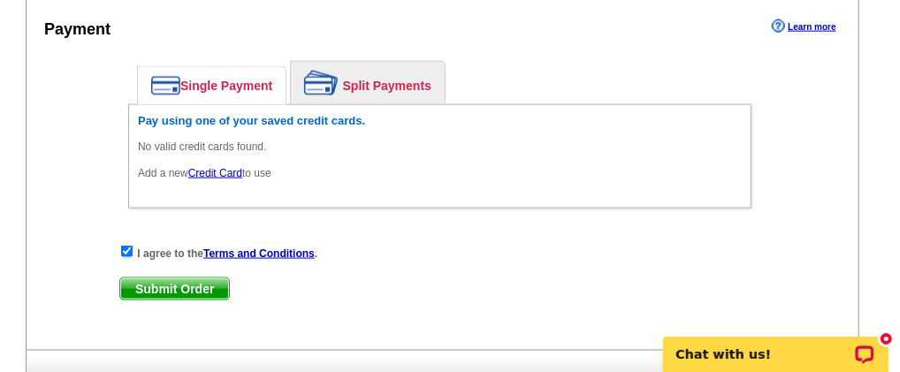
click at [206, 167] on link "Credit Card" at bounding box center [215, 173] width 54 height 12
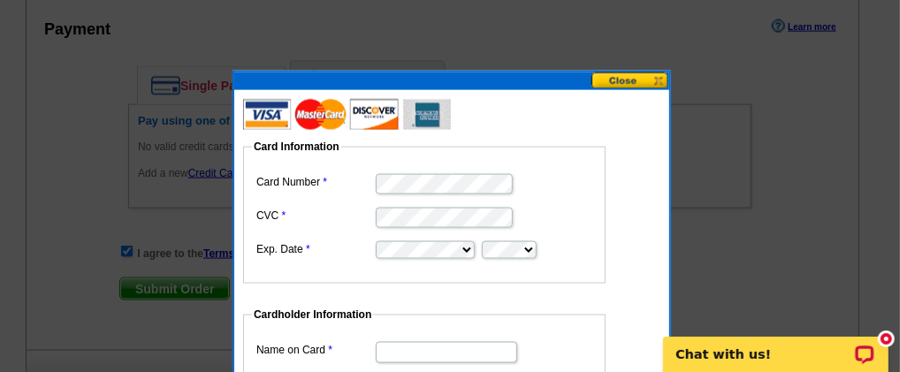
scroll to position [1326, 0]
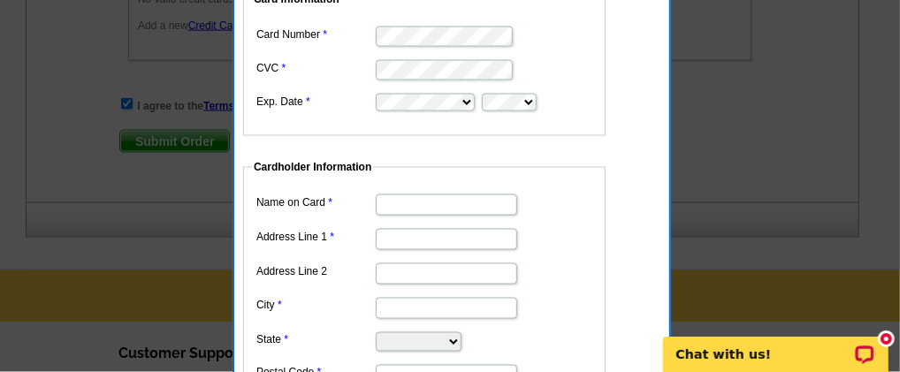
click at [430, 207] on input "Name on Card" at bounding box center [446, 205] width 141 height 21
type input "[PERSON_NAME]"
click at [421, 238] on input "Address Line 1" at bounding box center [446, 239] width 141 height 21
type input "[STREET_ADDRESS]"
type input "Apt 707"
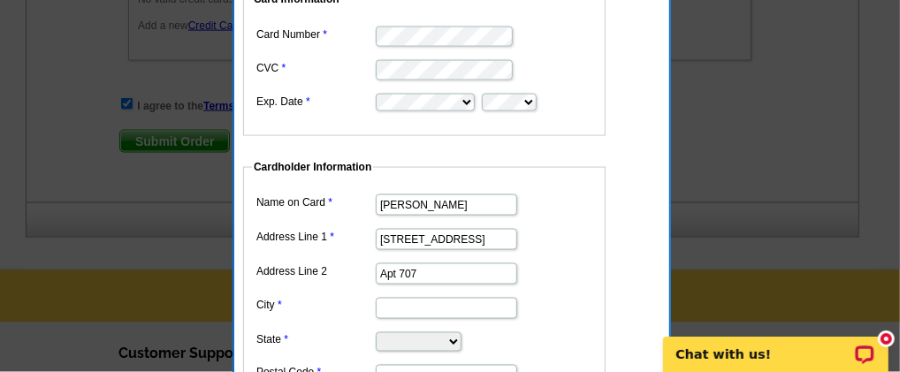
type input "Longwood"
select select "FL"
type input "32779"
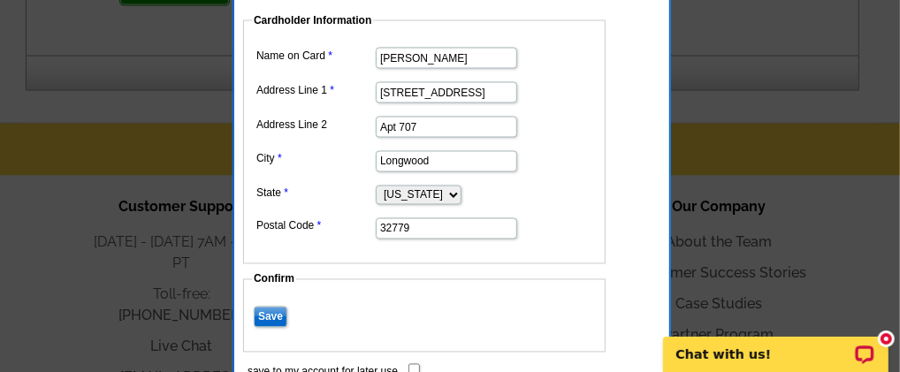
click at [446, 127] on input "Apt 707" at bounding box center [446, 127] width 141 height 21
type input "A"
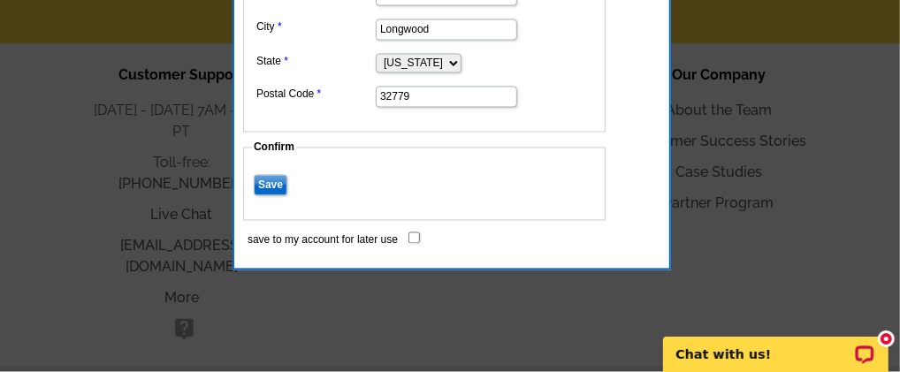
click at [271, 175] on input "Save" at bounding box center [271, 185] width 34 height 21
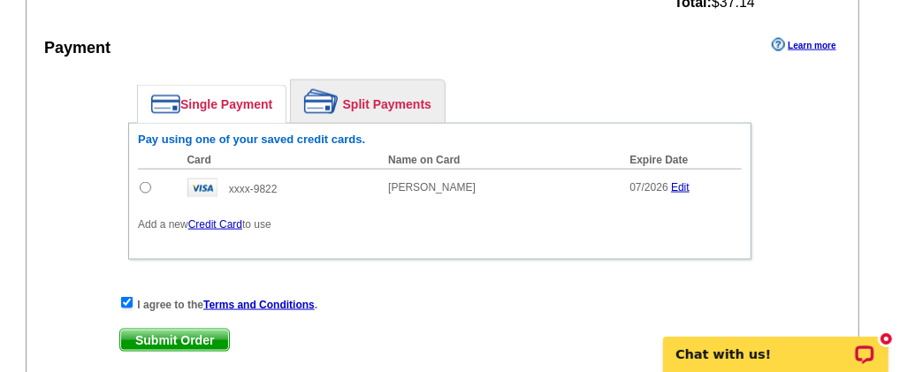
scroll to position [1195, 0]
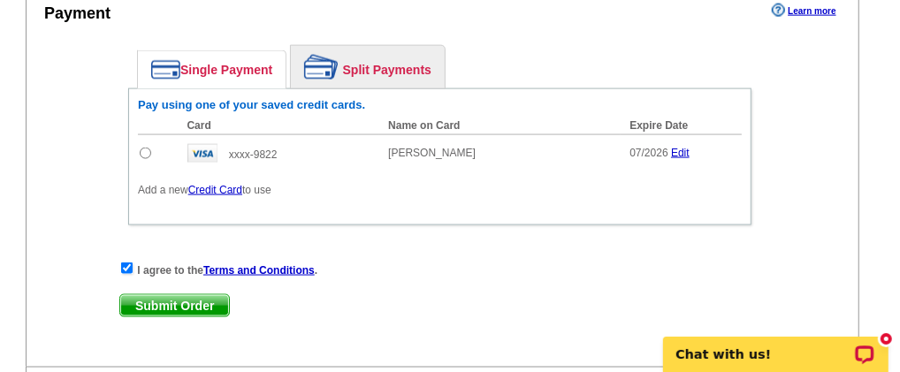
click at [143, 148] on input "radio" at bounding box center [145, 153] width 11 height 11
radio input "true"
click at [190, 295] on span "Submit Order" at bounding box center [174, 305] width 109 height 21
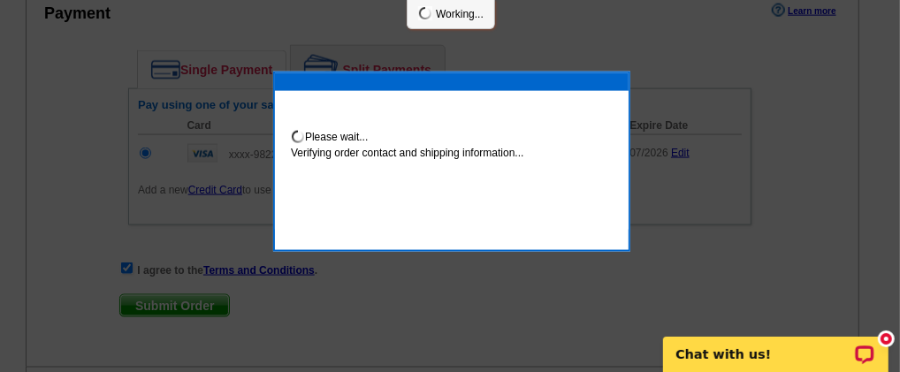
scroll to position [1284, 0]
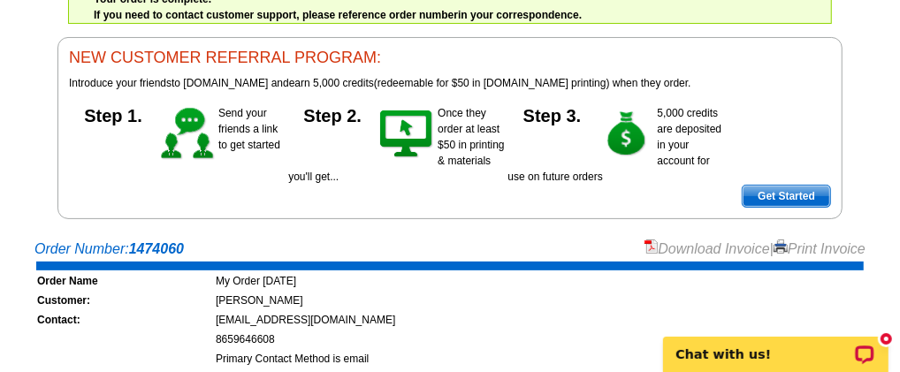
scroll to position [294, 0]
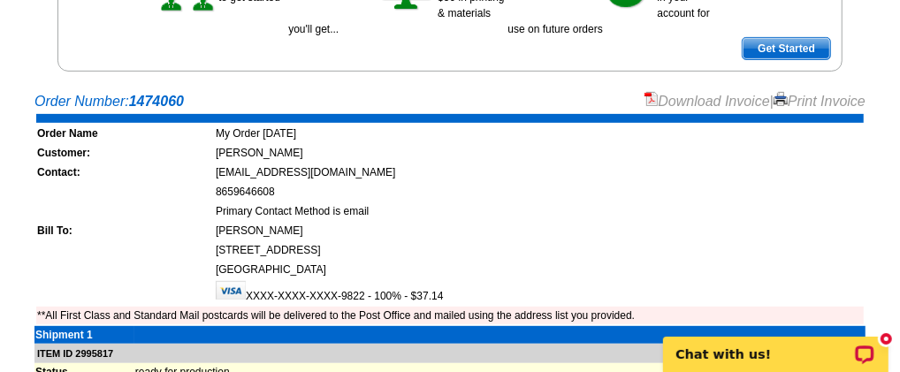
click at [691, 95] on link "Download Invoice" at bounding box center [708, 101] width 126 height 15
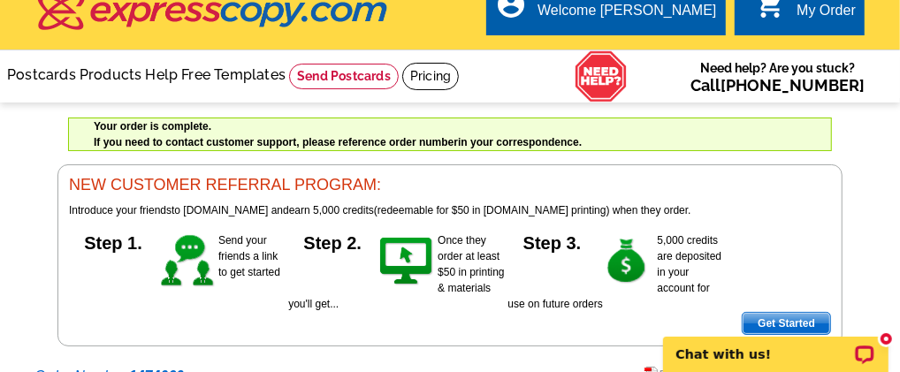
scroll to position [0, 0]
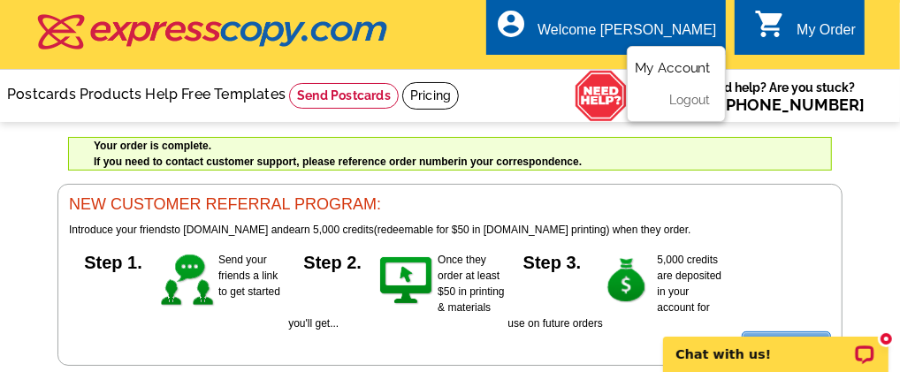
click at [666, 65] on link "My Account" at bounding box center [673, 68] width 76 height 16
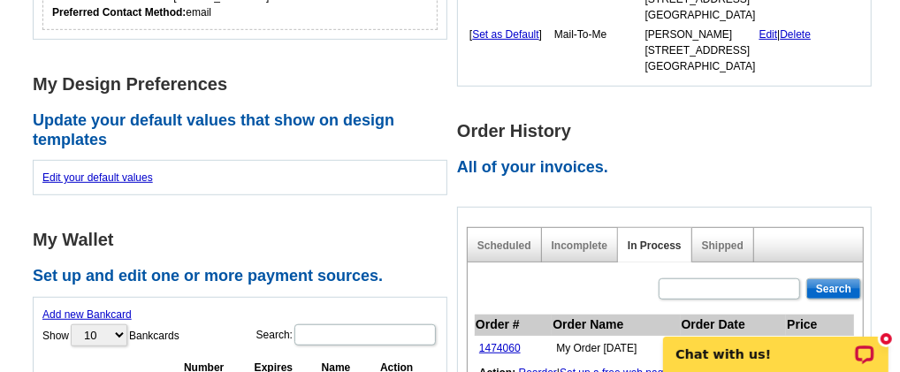
scroll to position [589, 0]
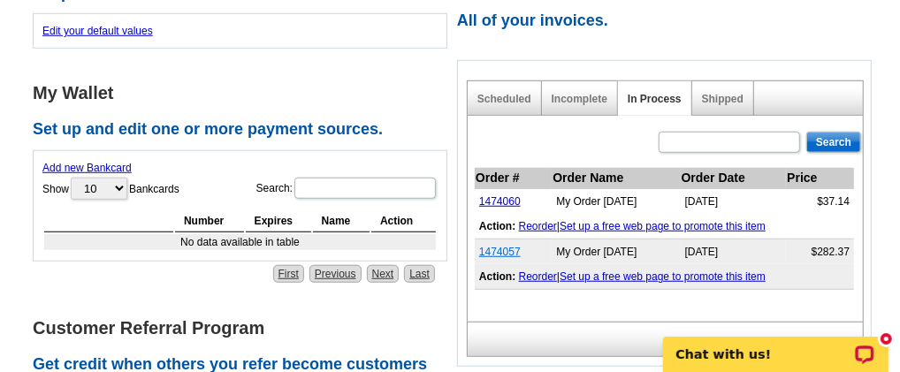
click at [503, 246] on link "1474057" at bounding box center [500, 252] width 42 height 12
